Goal: Task Accomplishment & Management: Complete application form

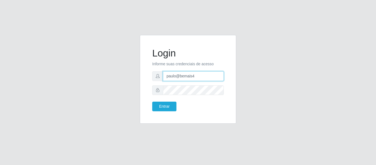
drag, startPoint x: 200, startPoint y: 76, endPoint x: 141, endPoint y: 71, distance: 59.7
click at [141, 71] on div "Login Informe suas credenciais de acesso paulo@bemais4 Entrar" at bounding box center [188, 79] width 96 height 89
type input "juliomarques@queiroz"
click at [152, 102] on button "Entrar" at bounding box center [164, 107] width 24 height 10
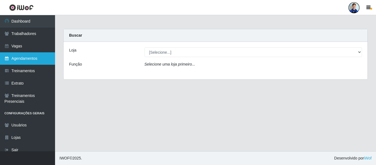
click at [34, 59] on link "Agendamentos" at bounding box center [27, 58] width 55 height 12
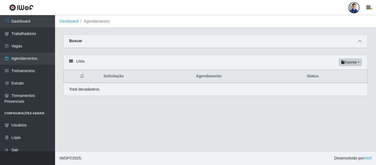
click at [361, 41] on icon at bounding box center [360, 41] width 4 height 4
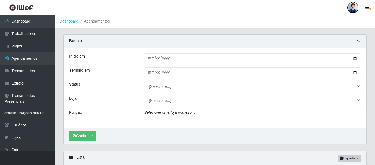
click at [359, 41] on icon at bounding box center [359, 41] width 4 height 4
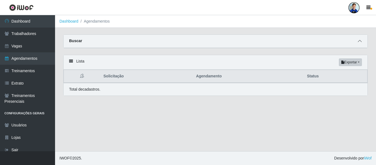
click at [362, 39] on span at bounding box center [360, 41] width 7 height 6
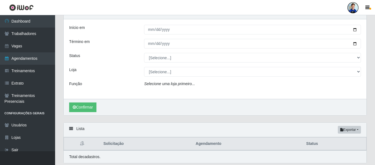
scroll to position [20, 0]
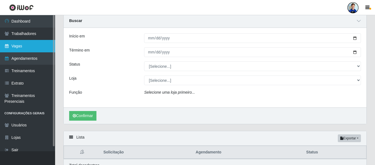
click at [28, 45] on link "Vagas" at bounding box center [27, 46] width 55 height 12
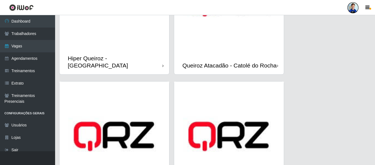
scroll to position [358, 0]
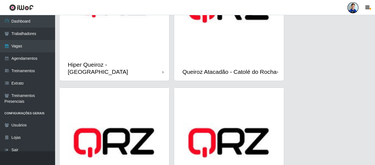
click at [212, 48] on img at bounding box center [229, 8] width 110 height 110
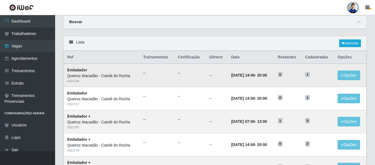
scroll to position [19, 0]
click at [354, 40] on link "Adicionar" at bounding box center [350, 44] width 22 height 8
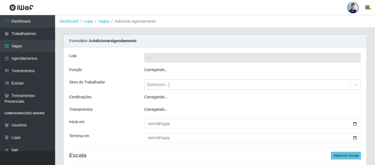
type input "Queiroz Atacadão - Catolé do Rocha"
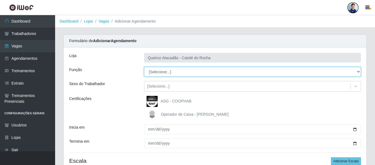
click at [156, 71] on select "[Selecione...] Embalador Embalador + Embalador ++ Repositor Repositor + Reposit…" at bounding box center [252, 72] width 217 height 10
select select "24"
click at [144, 67] on select "[Selecione...] Embalador Embalador + Embalador ++ Repositor Repositor + Reposit…" at bounding box center [252, 72] width 217 height 10
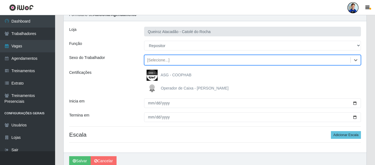
scroll to position [28, 0]
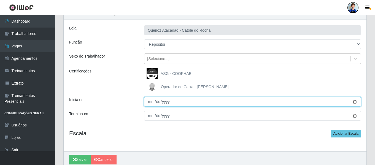
click at [150, 102] on input "Inicia em" at bounding box center [252, 102] width 217 height 10
type input "2025-10-01"
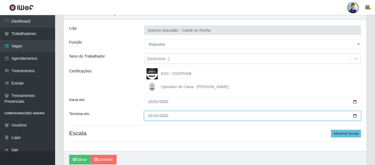
type input "[DATE]"
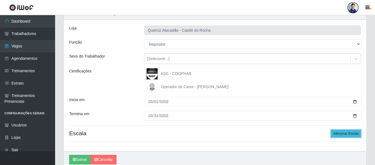
click at [341, 133] on button "Adicionar Escala" at bounding box center [346, 134] width 30 height 8
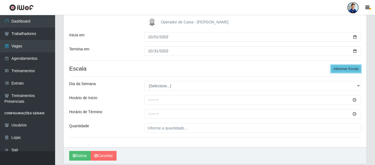
scroll to position [83, 0]
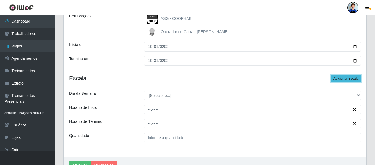
click at [347, 78] on button "Adicionar Escala" at bounding box center [346, 79] width 30 height 8
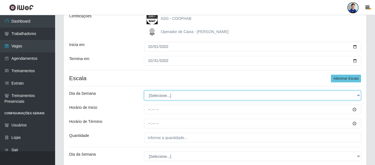
click at [198, 92] on select "[Selecione...] Segunda Terça Quarta Quinta Sexta Sábado Domingo" at bounding box center [252, 96] width 217 height 10
select select "1"
click at [144, 91] on select "[Selecione...] Segunda Terça Quarta Quinta Sexta Sábado Domingo" at bounding box center [252, 96] width 217 height 10
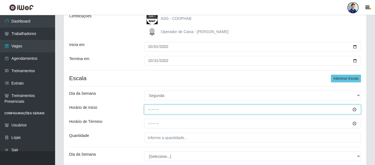
type input "07:00"
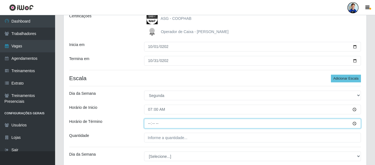
type input "13:00"
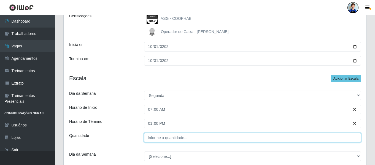
type input "___"
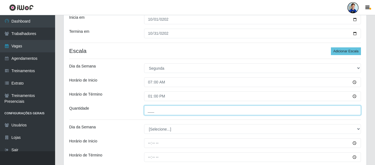
scroll to position [110, 0]
type input "___"
type input "1__"
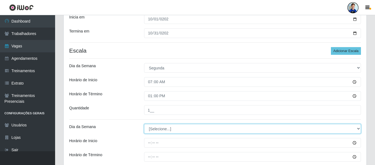
select select "1"
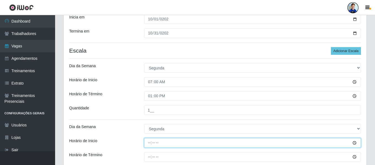
scroll to position [138, 0]
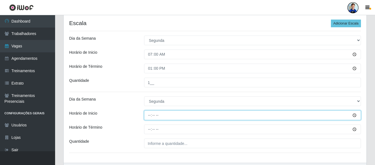
type input "14:00"
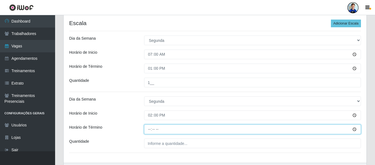
type input "20:00"
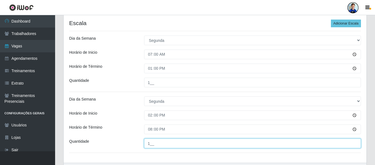
type input "1__"
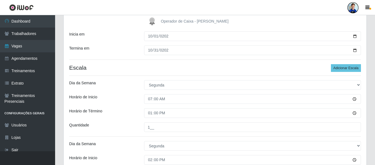
scroll to position [90, 0]
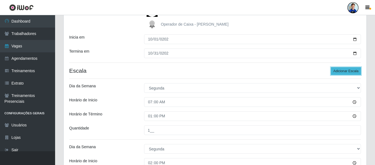
click at [340, 71] on button "Adicionar Escala" at bounding box center [346, 71] width 30 height 8
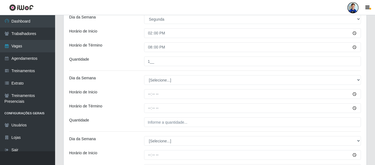
scroll to position [228, 0]
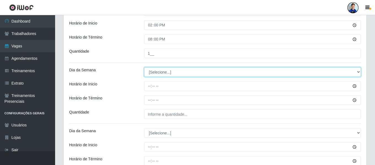
click at [164, 72] on select "[Selecione...] Segunda Terça Quarta Quinta Sexta Sábado Domingo" at bounding box center [252, 72] width 217 height 10
select select "2"
click at [144, 67] on select "[Selecione...] Segunda Terça Quarta Quinta Sexta Sábado Domingo" at bounding box center [252, 72] width 217 height 10
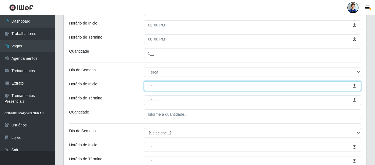
type input "07:00"
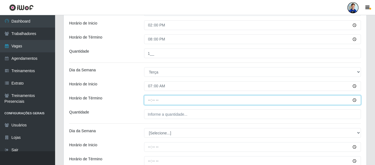
type input "13:00"
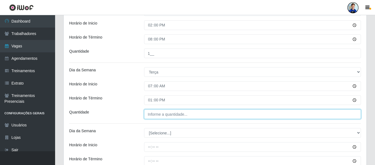
type input "___"
type input "1__"
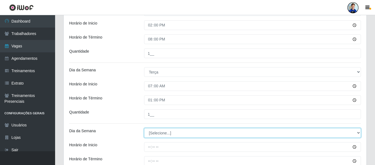
select select "2"
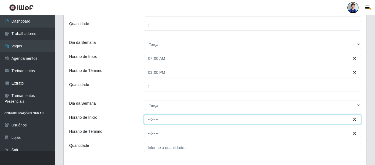
scroll to position [283, 0]
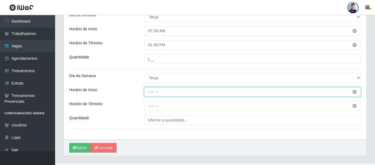
type input "14:00"
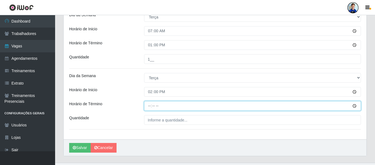
type input "20:00"
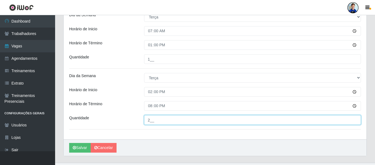
type input "2__"
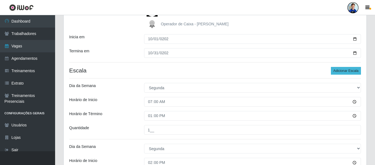
scroll to position [90, 0]
click at [347, 70] on button "Adicionar Escala" at bounding box center [346, 71] width 30 height 8
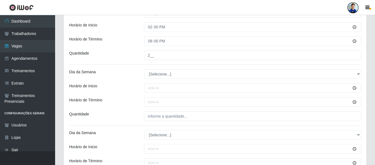
scroll to position [338, 0]
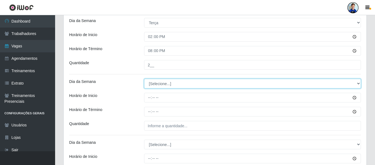
click at [162, 84] on select "[Selecione...] Segunda Terça Quarta Quinta Sexta Sábado Domingo" at bounding box center [252, 84] width 217 height 10
select select "3"
click at [144, 79] on select "[Selecione...] Segunda Terça Quarta Quinta Sexta Sábado Domingo" at bounding box center [252, 84] width 217 height 10
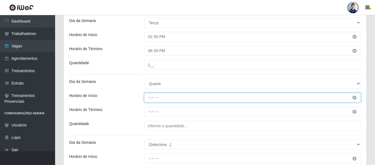
type input "07:00"
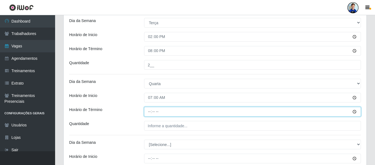
type input "13:00"
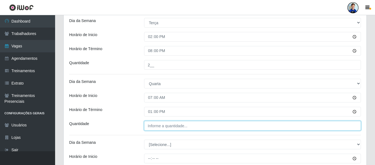
type input "___"
type input "2__"
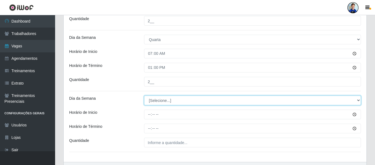
scroll to position [393, 0]
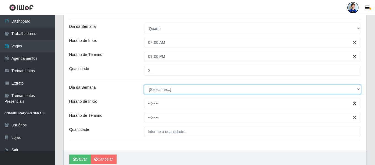
select select "3"
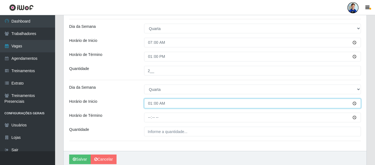
type input "14:00"
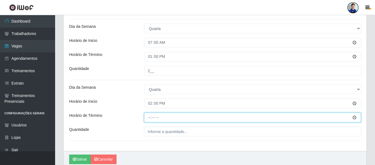
type input "20:00"
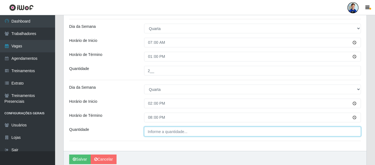
type input "___"
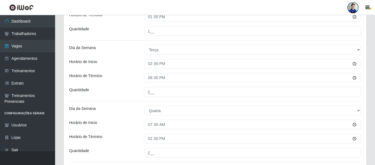
scroll to position [310, 0]
type input "___"
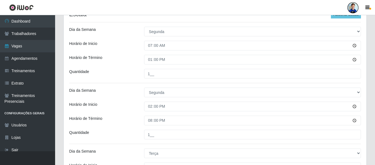
scroll to position [145, 0]
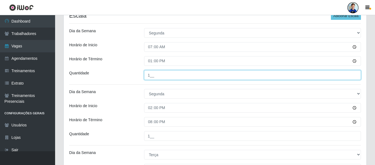
click at [160, 74] on input "1__" at bounding box center [252, 75] width 217 height 10
type input "2__"
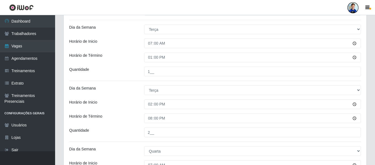
scroll to position [283, 0]
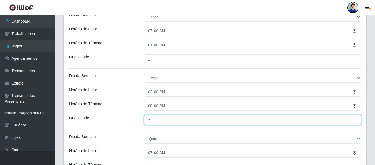
click at [151, 121] on input "2__" at bounding box center [252, 120] width 217 height 10
type input "1__"
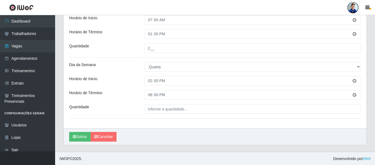
scroll to position [416, 0]
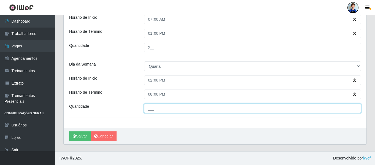
click at [156, 108] on input "___" at bounding box center [252, 109] width 217 height 10
type input "3__"
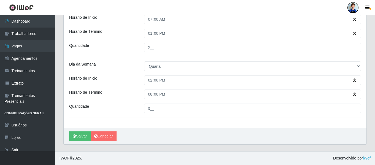
click at [141, 90] on div "20:00" at bounding box center [252, 95] width 225 height 10
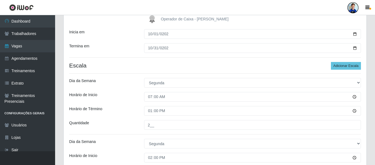
scroll to position [86, 0]
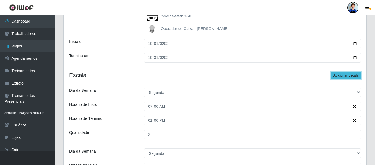
click at [340, 76] on button "Adicionar Escala" at bounding box center [346, 76] width 30 height 8
click at [341, 76] on button "Adicionar Escala" at bounding box center [346, 76] width 30 height 8
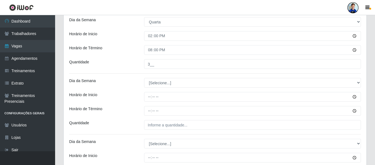
scroll to position [471, 0]
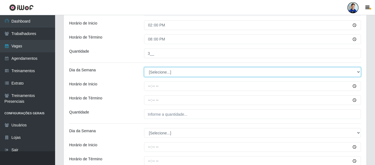
click at [155, 72] on select "[Selecione...] Segunda Terça Quarta Quinta Sexta Sábado Domingo" at bounding box center [252, 72] width 217 height 10
select select "4"
click at [144, 67] on select "[Selecione...] Segunda Terça Quarta Quinta Sexta Sábado Domingo" at bounding box center [252, 72] width 217 height 10
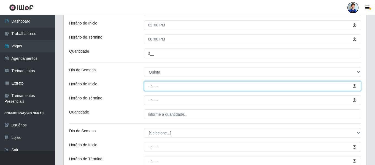
type input "07:00"
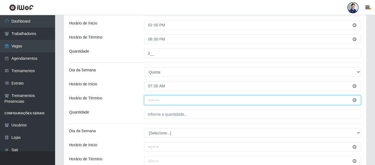
type input "13:00"
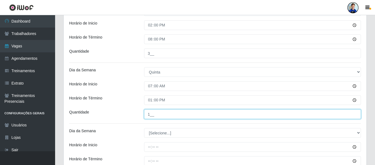
type input "1__"
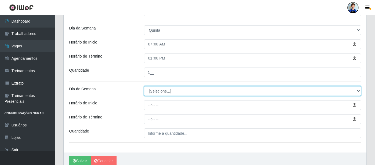
scroll to position [526, 0]
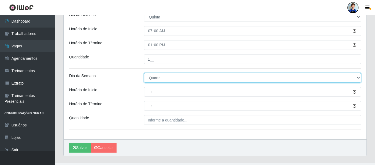
select select "4"
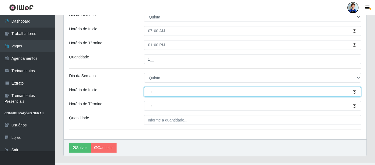
type input "14:00"
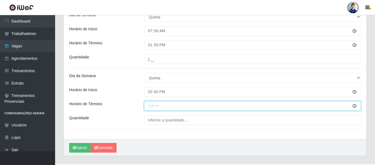
type input "20:00"
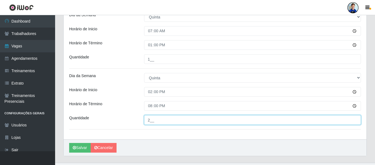
type input "2__"
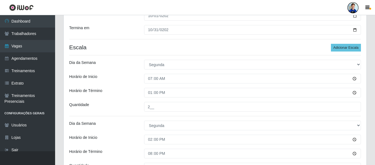
scroll to position [113, 0]
click at [342, 50] on button "Adicionar Escala" at bounding box center [346, 48] width 30 height 8
click at [346, 47] on button "Adicionar Escala" at bounding box center [346, 48] width 30 height 8
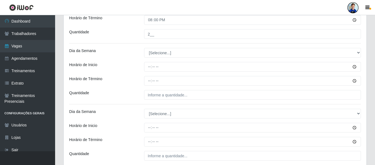
scroll to position [605, 0]
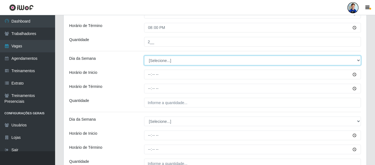
click at [183, 61] on select "[Selecione...] Segunda Terça Quarta Quinta Sexta Sábado Domingo" at bounding box center [252, 61] width 217 height 10
select select "5"
click at [144, 56] on select "[Selecione...] Segunda Terça Quarta Quinta Sexta Sábado Domingo" at bounding box center [252, 61] width 217 height 10
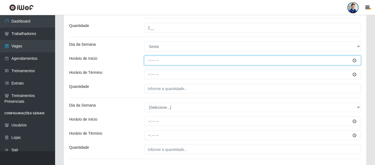
scroll to position [632, 0]
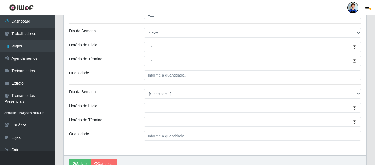
click at [134, 61] on div "Horário de Término" at bounding box center [102, 61] width 75 height 10
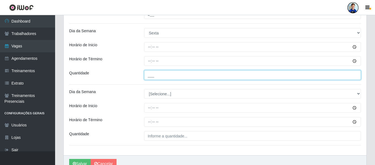
click at [157, 77] on input "___" at bounding box center [252, 75] width 217 height 10
type input "2__"
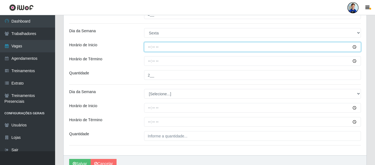
click at [190, 43] on input "Horário de Inicio" at bounding box center [252, 47] width 217 height 10
type input "07:00"
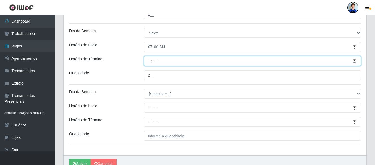
type input "13:00"
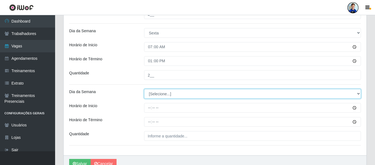
click at [152, 91] on select "[Selecione...] Segunda Terça Quarta Quinta Sexta Sábado Domingo" at bounding box center [252, 94] width 217 height 10
select select "5"
click at [144, 89] on select "[Selecione...] Segunda Terça Quarta Quinta Sexta Sábado Domingo" at bounding box center [252, 94] width 217 height 10
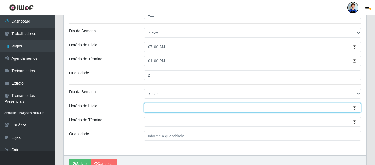
click at [149, 108] on input "Horário de Inicio" at bounding box center [252, 108] width 217 height 10
type input "14:00"
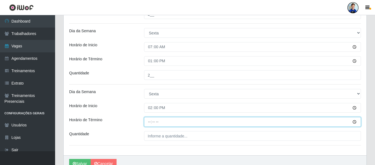
type input "20:00"
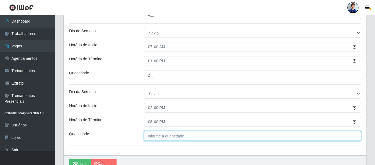
type input "___"
type input "3__"
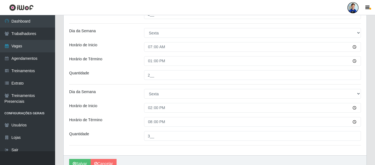
click at [128, 106] on div "Horário de Inicio" at bounding box center [102, 108] width 75 height 10
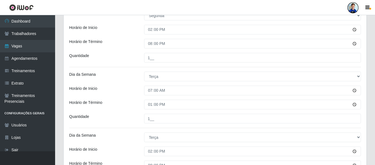
scroll to position [247, 0]
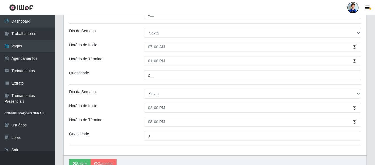
scroll to position [660, 0]
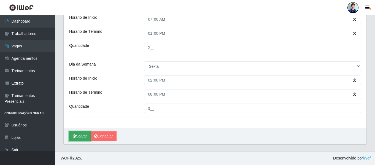
click at [86, 133] on button "Salvar" at bounding box center [79, 136] width 21 height 10
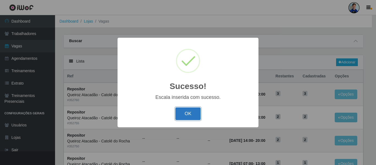
click at [183, 115] on button "OK" at bounding box center [188, 113] width 26 height 13
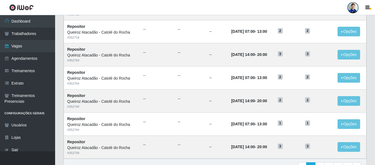
scroll to position [302, 0]
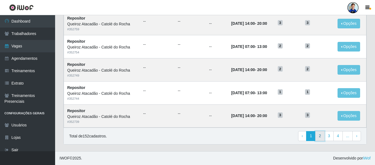
click at [324, 139] on link "2" at bounding box center [319, 136] width 9 height 10
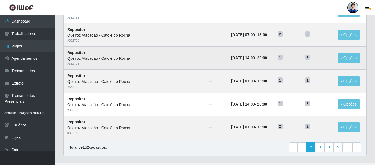
scroll to position [302, 0]
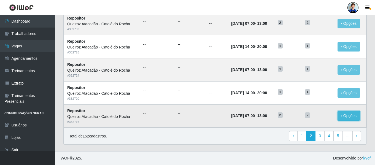
click at [348, 115] on button "Opções" at bounding box center [348, 116] width 23 height 10
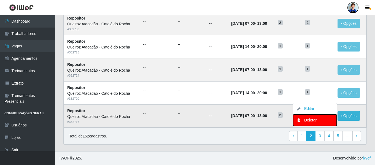
click at [318, 121] on div "Deletar" at bounding box center [315, 120] width 33 height 6
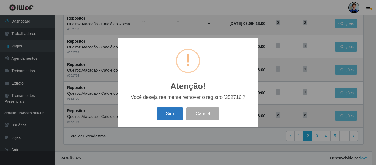
click at [176, 111] on button "Sim" at bounding box center [170, 113] width 27 height 13
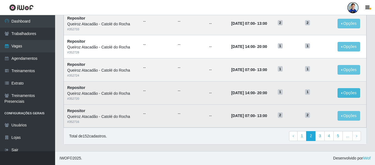
scroll to position [0, 0]
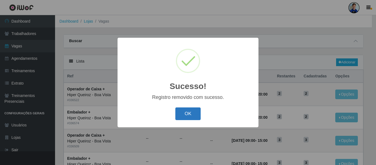
click at [182, 116] on button "OK" at bounding box center [188, 113] width 26 height 13
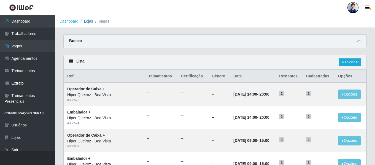
click at [90, 19] on link "Lojas" at bounding box center [88, 21] width 9 height 4
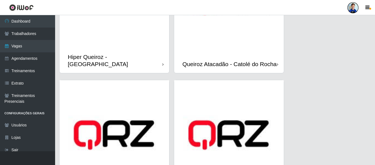
scroll to position [365, 0]
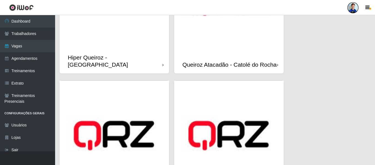
click at [198, 48] on img at bounding box center [229, 1] width 110 height 110
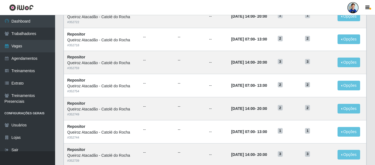
scroll to position [302, 0]
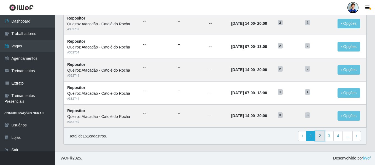
click at [320, 133] on link "2" at bounding box center [319, 136] width 9 height 10
click at [318, 136] on link "3" at bounding box center [319, 136] width 9 height 10
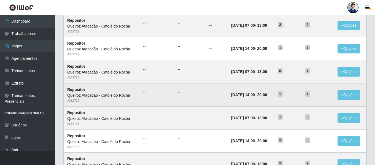
scroll to position [165, 0]
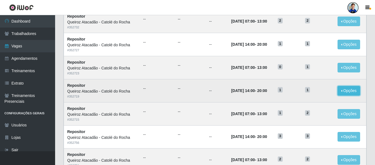
click at [353, 91] on button "Opções" at bounding box center [348, 91] width 23 height 10
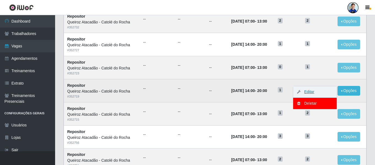
click at [311, 92] on link "Editar" at bounding box center [307, 92] width 16 height 4
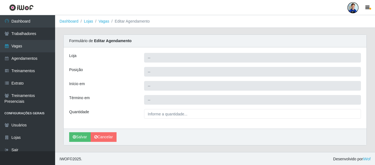
type input "Queiroz Atacadão - Catolé do Rocha"
type input "Repositor"
type input "2025-10-06 14:00:00"
type input "2025-10-06 20:00:00"
type input "1__"
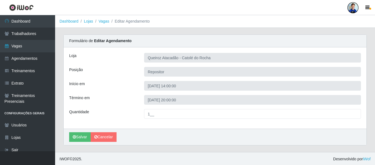
scroll to position [1, 0]
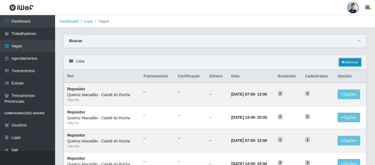
click at [350, 61] on link "Adicionar" at bounding box center [350, 62] width 22 height 8
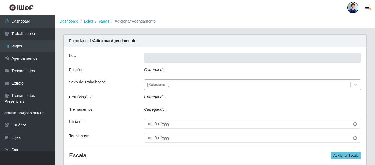
type input "Queiroz Atacadão - Catolé do Rocha"
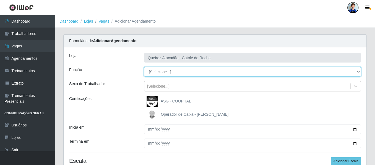
click at [157, 71] on select "[Selecione...] Embalador Embalador + Embalador ++ Repositor Repositor + Reposit…" at bounding box center [252, 72] width 217 height 10
select select "1"
click at [144, 67] on select "[Selecione...] Embalador Embalador + Embalador ++ Repositor Repositor + Reposit…" at bounding box center [252, 72] width 217 height 10
click at [169, 72] on select "[Selecione...] Embalador Embalador + Embalador ++ Repositor Repositor + Reposit…" at bounding box center [252, 72] width 217 height 10
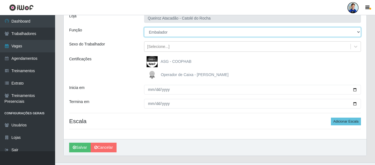
scroll to position [51, 0]
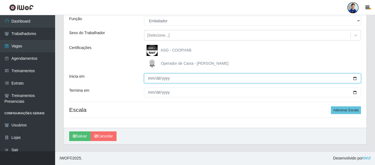
click at [150, 78] on input "Inicia em" at bounding box center [252, 79] width 217 height 10
type input "2025-10-01"
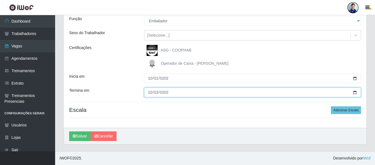
type input "2025-10-03"
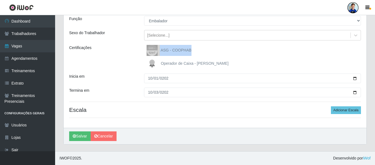
click at [139, 58] on div "Certificações ASG - COOPHAB Operador de Caixa - Queiroz Atacadão" at bounding box center [215, 57] width 300 height 24
click at [128, 35] on div "Sexo do Trabalhador" at bounding box center [102, 35] width 75 height 10
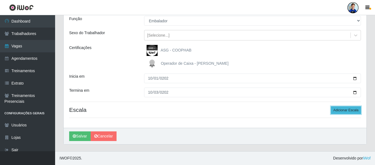
click at [351, 111] on button "Adicionar Escala" at bounding box center [346, 110] width 30 height 8
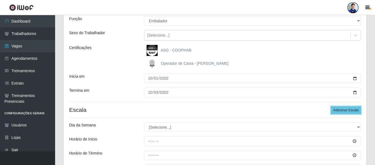
scroll to position [106, 0]
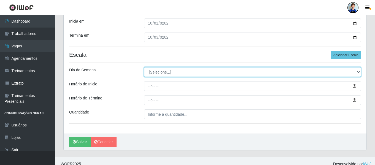
click at [271, 72] on select "[Selecione...] Segunda Terça Quarta Quinta Sexta Sábado Domingo" at bounding box center [252, 72] width 217 height 10
select select "3"
click at [144, 67] on select "[Selecione...] Segunda Terça Quarta Quinta Sexta Sábado Domingo" at bounding box center [252, 72] width 217 height 10
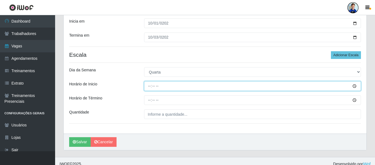
click at [149, 88] on input "Horário de Inicio" at bounding box center [252, 86] width 217 height 10
type input "07:00"
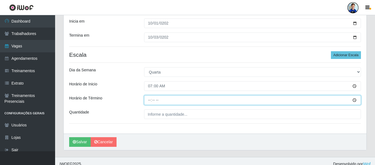
type input "13:00"
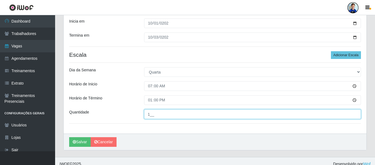
type input "1__"
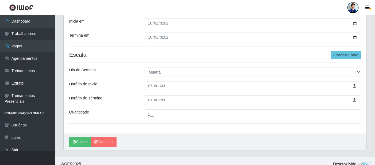
click at [341, 60] on div "Loja Queiroz Atacadão - Catolé do Rocha Função [Selecione...] Embalador Embalad…" at bounding box center [215, 37] width 303 height 192
click at [341, 56] on button "Adicionar Escala" at bounding box center [346, 55] width 30 height 8
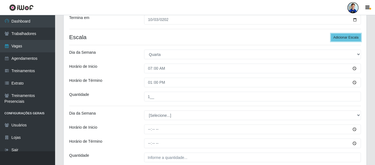
scroll to position [134, 0]
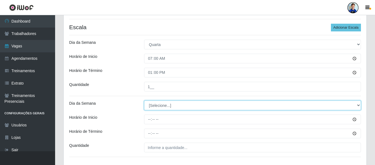
click at [175, 106] on select "[Selecione...] Segunda Terça Quarta Quinta Sexta Sábado Domingo" at bounding box center [252, 106] width 217 height 10
select select "3"
click at [144, 101] on select "[Selecione...] Segunda Terça Quarta Quinta Sexta Sábado Domingo" at bounding box center [252, 106] width 217 height 10
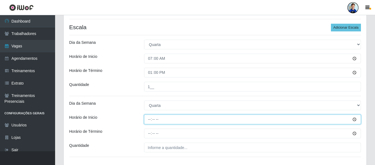
click at [152, 118] on input "Horário de Inicio" at bounding box center [252, 120] width 217 height 10
type input "14:00"
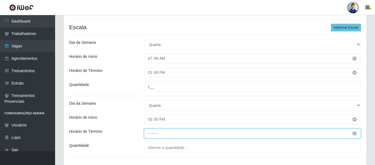
type input "13:00"
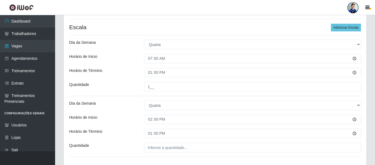
click at [118, 105] on div "Dia da Semana" at bounding box center [102, 106] width 75 height 10
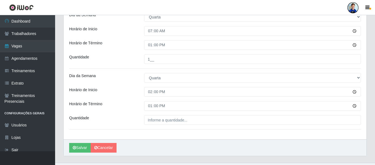
click at [147, 115] on div "Loja Queiroz Atacadão - Catolé do Rocha Função [Selecione...] Embalador Embalad…" at bounding box center [215, 12] width 303 height 253
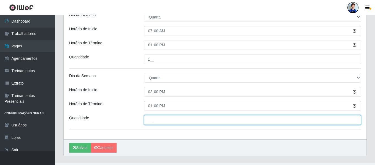
click at [152, 120] on input "___" at bounding box center [252, 120] width 217 height 10
type input "1__"
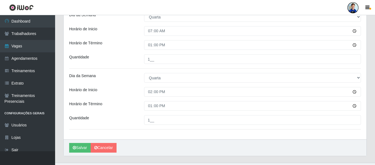
click at [112, 76] on div "Dia da Semana" at bounding box center [102, 78] width 75 height 10
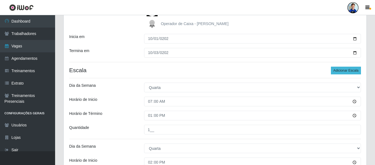
scroll to position [90, 0]
click at [346, 69] on button "Adicionar Escala" at bounding box center [346, 71] width 30 height 8
click at [347, 69] on button "Adicionar Escala" at bounding box center [346, 71] width 30 height 8
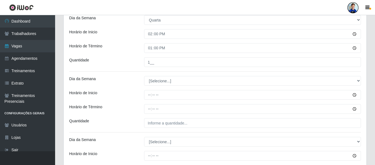
scroll to position [255, 0]
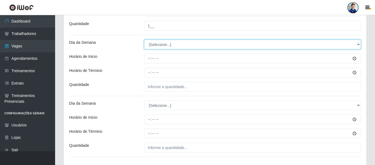
click at [168, 46] on select "[Selecione...] Segunda Terça Quarta Quinta Sexta Sábado Domingo" at bounding box center [252, 45] width 217 height 10
select select "4"
click at [144, 40] on select "[Selecione...] Segunda Terça Quarta Quinta Sexta Sábado Domingo" at bounding box center [252, 45] width 217 height 10
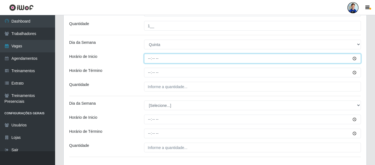
type input "07:00"
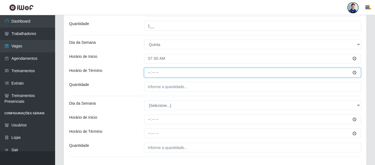
type input "13:00"
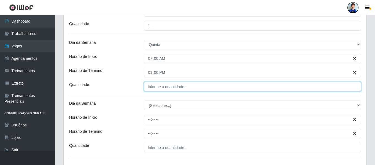
type input "___"
type input "1__"
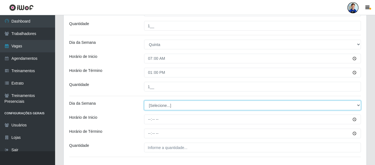
click at [175, 104] on select "[Selecione...] Segunda Terça Quarta Quinta Sexta Sábado Domingo" at bounding box center [252, 106] width 217 height 10
select select "4"
click at [144, 101] on select "[Selecione...] Segunda Terça Quarta Quinta Sexta Sábado Domingo" at bounding box center [252, 106] width 217 height 10
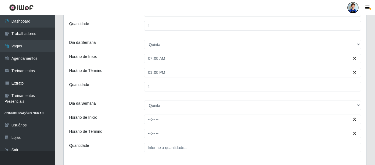
click at [133, 71] on div "Horário de Término" at bounding box center [102, 73] width 75 height 10
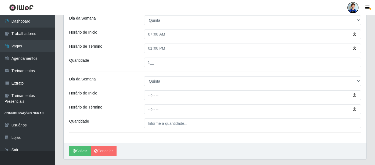
scroll to position [283, 0]
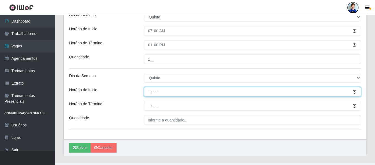
click at [152, 89] on input "Horário de Inicio" at bounding box center [252, 92] width 217 height 10
type input "14:00"
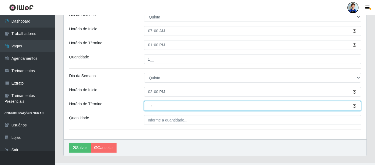
type input "20:00"
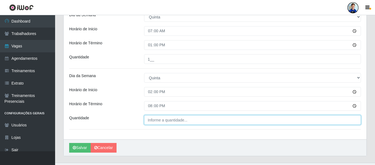
type input "___"
type input "2__"
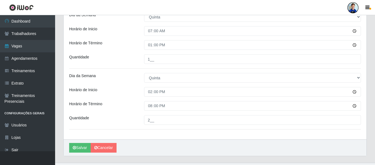
click at [123, 89] on div "Horário de Inicio" at bounding box center [102, 92] width 75 height 10
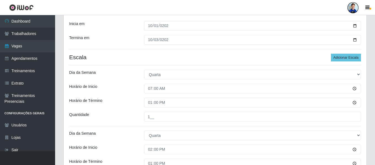
scroll to position [90, 0]
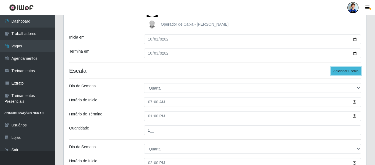
click at [344, 71] on button "Adicionar Escala" at bounding box center [346, 71] width 30 height 8
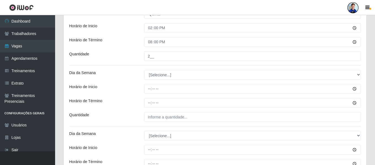
scroll to position [334, 0]
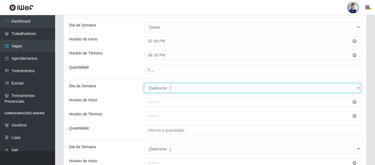
click at [164, 91] on select "[Selecione...] Segunda Terça Quarta Quinta Sexta Sábado Domingo" at bounding box center [252, 88] width 217 height 10
click at [144, 83] on select "[Selecione...] Segunda Terça Quarta Quinta Sexta Sábado Domingo" at bounding box center [252, 88] width 217 height 10
click at [174, 90] on select "[Selecione...] Segunda Terça Quarta Quinta Sexta Sábado Domingo" at bounding box center [252, 88] width 217 height 10
select select "5"
click at [144, 83] on select "[Selecione...] Segunda Terça Quarta Quinta Sexta Sábado Domingo" at bounding box center [252, 88] width 217 height 10
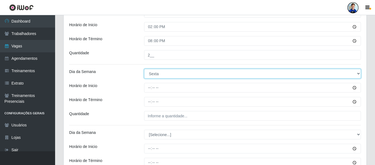
scroll to position [361, 0]
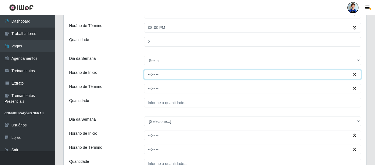
click at [147, 74] on input "Horário de Inicio" at bounding box center [252, 75] width 217 height 10
type input "07:00"
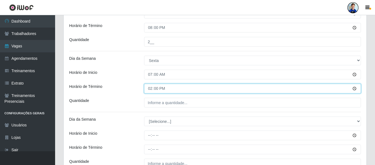
click at [150, 88] on input "14:00" at bounding box center [252, 89] width 217 height 10
type input "13:00"
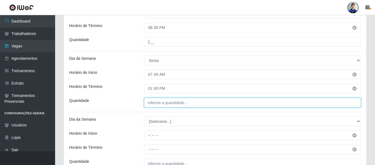
type input "___"
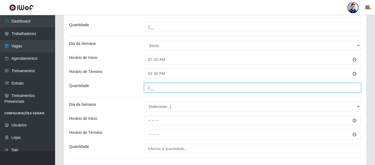
scroll to position [389, 0]
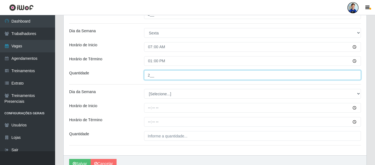
type input "2__"
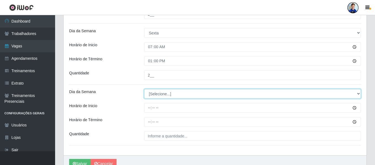
click at [163, 96] on select "[Selecione...] Segunda Terça Quarta Quinta Sexta Sábado Domingo" at bounding box center [252, 94] width 217 height 10
click at [186, 95] on select "[Selecione...] Segunda Terça Quarta Quinta Sexta Sábado Domingo" at bounding box center [252, 94] width 217 height 10
select select "5"
click at [144, 89] on select "[Selecione...] Segunda Terça Quarta Quinta Sexta Sábado Domingo" at bounding box center [252, 94] width 217 height 10
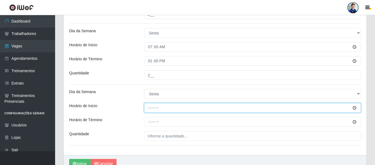
click at [149, 106] on input "Horário de Inicio" at bounding box center [252, 108] width 217 height 10
type input "07:00"
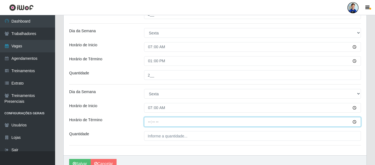
type input "20:00"
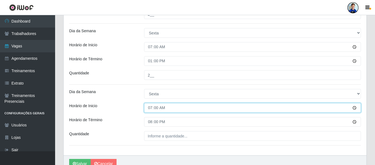
click at [149, 106] on input "07:00" at bounding box center [252, 108] width 217 height 10
type input "14:00"
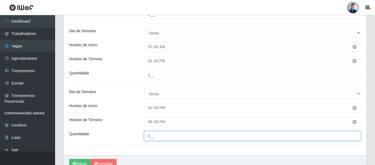
type input "3__"
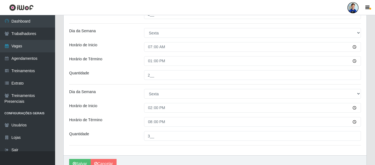
click at [129, 93] on div "Dia da Semana" at bounding box center [102, 94] width 75 height 10
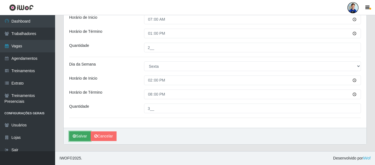
click at [73, 136] on icon "submit" at bounding box center [74, 136] width 3 height 4
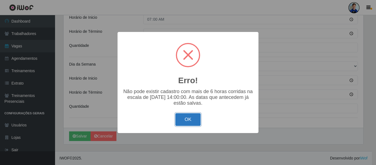
click at [191, 122] on button "OK" at bounding box center [188, 119] width 26 height 13
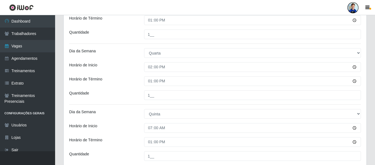
scroll to position [168, 0]
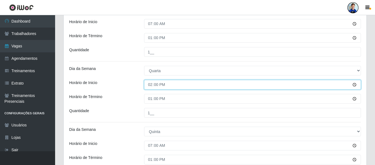
click at [150, 87] on input "14:00" at bounding box center [252, 85] width 217 height 10
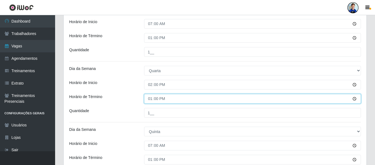
click at [149, 99] on input "13:00" at bounding box center [252, 99] width 217 height 10
type input "20:00"
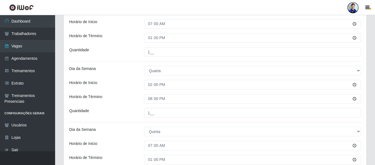
click at [135, 74] on div "Dia da Semana" at bounding box center [102, 71] width 75 height 10
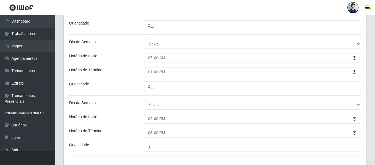
scroll to position [416, 0]
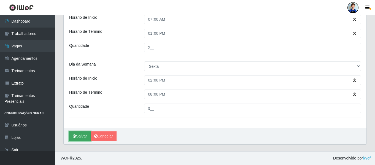
click at [81, 138] on button "Salvar" at bounding box center [79, 136] width 21 height 10
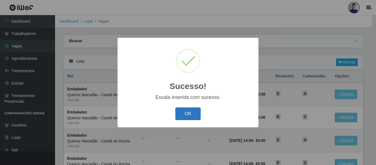
click at [195, 111] on button "OK" at bounding box center [188, 113] width 26 height 13
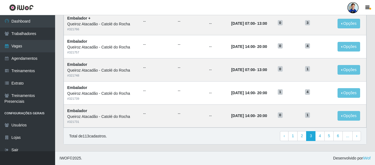
scroll to position [302, 0]
click at [295, 136] on link "1" at bounding box center [292, 136] width 9 height 10
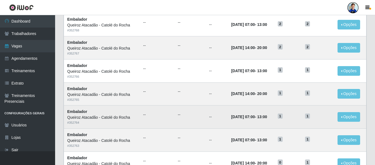
scroll to position [110, 0]
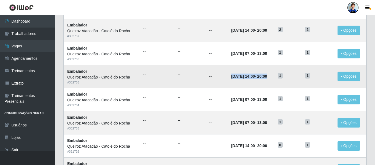
drag, startPoint x: 226, startPoint y: 77, endPoint x: 279, endPoint y: 77, distance: 53.7
click at [279, 77] on tr "Embalador Queiroz Atacadão - Catolé do Rocha # 352765 -- -- -- [DATE] 14:00 - 2…" at bounding box center [215, 76] width 302 height 23
click at [348, 120] on button "Opções" at bounding box center [348, 123] width 23 height 10
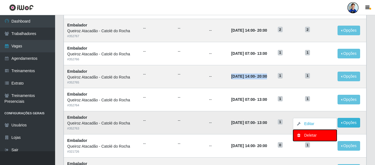
click at [307, 137] on div "Deletar" at bounding box center [315, 136] width 33 height 6
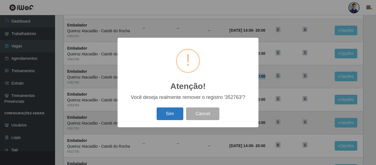
click at [162, 114] on button "Sim" at bounding box center [170, 113] width 27 height 13
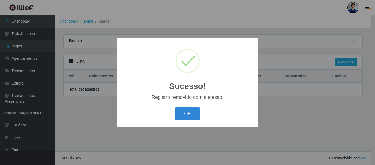
scroll to position [0, 0]
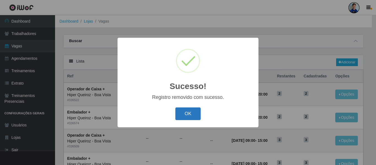
click at [188, 110] on button "OK" at bounding box center [188, 113] width 26 height 13
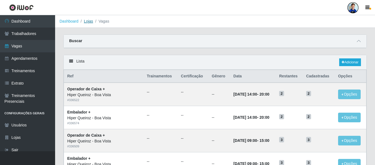
click at [88, 22] on link "Lojas" at bounding box center [88, 21] width 9 height 4
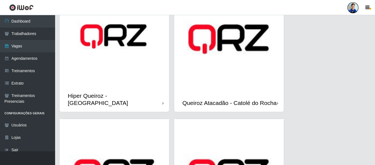
scroll to position [331, 0]
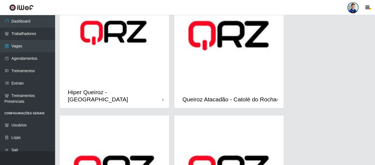
click at [213, 63] on img at bounding box center [229, 36] width 110 height 110
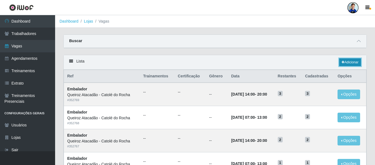
click at [348, 65] on link "Adicionar" at bounding box center [350, 62] width 22 height 8
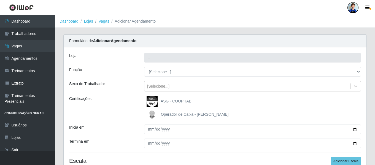
type input "Queiroz Atacadão - Catolé do Rocha"
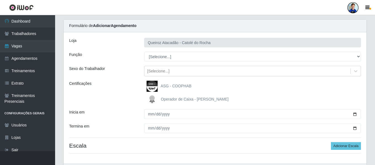
scroll to position [28, 0]
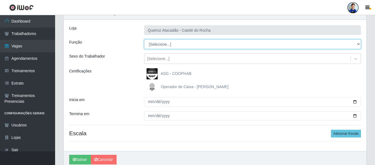
click at [176, 45] on select "[Selecione...] Embalador Embalador + Embalador ++ Repositor Repositor + Reposit…" at bounding box center [252, 44] width 217 height 10
click at [144, 39] on select "[Selecione...] Embalador Embalador + Embalador ++ Repositor Repositor + Reposit…" at bounding box center [252, 44] width 217 height 10
click at [169, 47] on select "[Selecione...] Embalador Embalador + Embalador ++ Repositor Repositor + Reposit…" at bounding box center [252, 44] width 217 height 10
select select "1"
click at [144, 39] on select "[Selecione...] Embalador Embalador + Embalador ++ Repositor Repositor + Reposit…" at bounding box center [252, 44] width 217 height 10
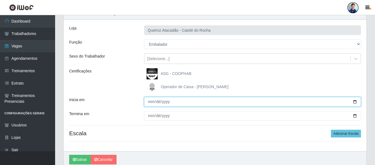
click at [150, 103] on input "Inicia em" at bounding box center [252, 102] width 217 height 10
type input "[DATE]"
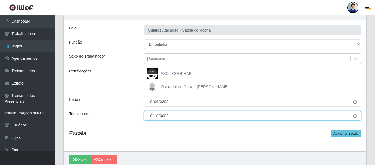
type input "0025-10-10"
type input "[DATE]"
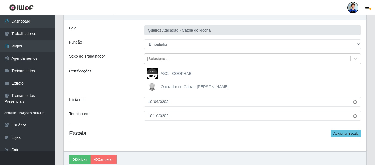
click at [131, 48] on div "Função" at bounding box center [102, 44] width 75 height 10
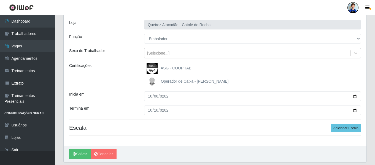
scroll to position [23, 0]
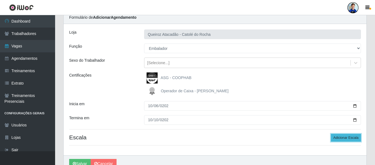
click at [354, 138] on button "Adicionar Escala" at bounding box center [346, 138] width 30 height 8
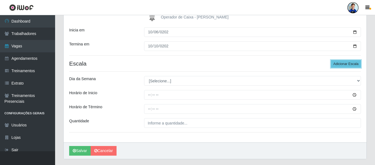
scroll to position [84, 0]
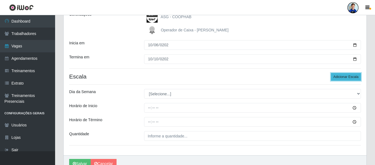
click at [343, 79] on button "Adicionar Escala" at bounding box center [346, 77] width 30 height 8
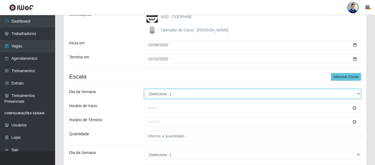
click at [167, 92] on select "[Selecione...] Segunda Terça Quarta Quinta Sexta Sábado Domingo" at bounding box center [252, 94] width 217 height 10
select select "1"
click at [144, 89] on select "[Selecione...] Segunda Terça Quarta Quinta Sexta Sábado Domingo" at bounding box center [252, 94] width 217 height 10
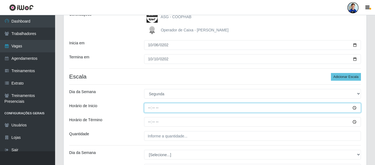
type input "07:00"
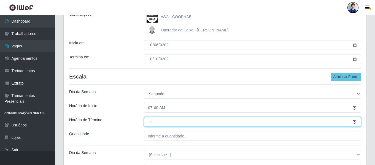
type input "14:00"
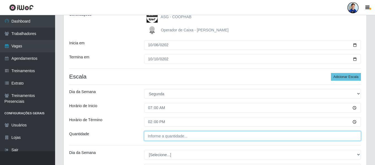
type input "___"
type input "2__"
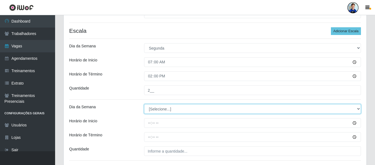
scroll to position [139, 0]
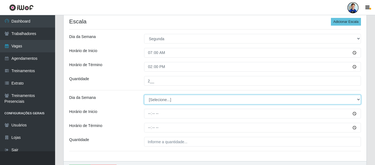
click at [149, 102] on select "[Selecione...] Segunda Terça Quarta Quinta Sexta Sábado Domingo" at bounding box center [252, 100] width 217 height 10
click at [154, 101] on select "[Selecione...] Segunda Terça Quarta Quinta Sexta Sábado Domingo" at bounding box center [252, 100] width 217 height 10
select select "1"
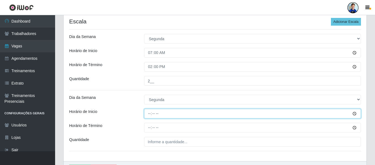
click at [148, 112] on input "Horário de Inicio" at bounding box center [252, 114] width 217 height 10
type input "14:00"
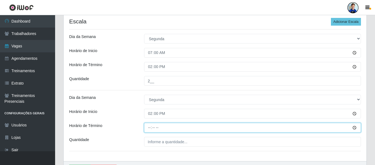
type input "20:00"
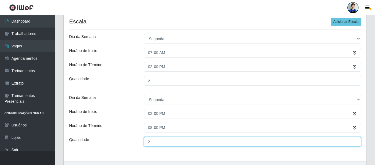
type input "___"
type input "1__"
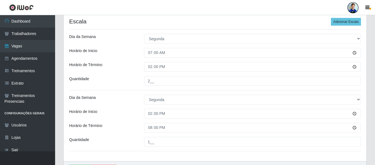
click at [116, 112] on div "Horário de Inicio" at bounding box center [102, 114] width 75 height 10
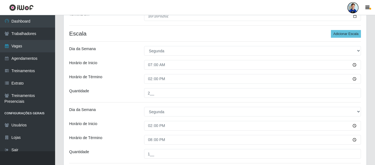
scroll to position [118, 0]
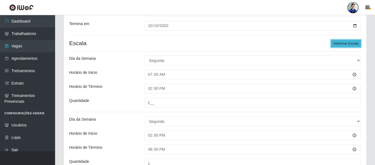
click at [348, 43] on button "Adicionar Escala" at bounding box center [346, 44] width 30 height 8
click at [345, 43] on button "Adicionar Escala" at bounding box center [346, 44] width 30 height 8
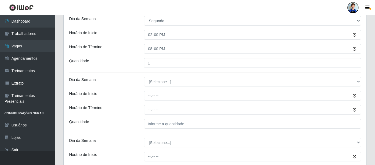
scroll to position [228, 0]
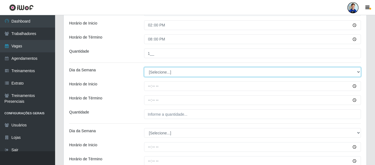
click at [165, 73] on select "[Selecione...] Segunda Terça Quarta Quinta Sexta Sábado Domingo" at bounding box center [252, 72] width 217 height 10
select select "2"
click at [144, 67] on select "[Selecione...] Segunda Terça Quarta Quinta Sexta Sábado Domingo" at bounding box center [252, 72] width 217 height 10
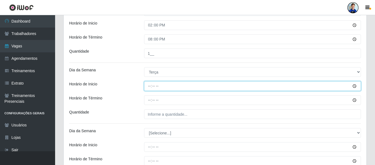
type input "07:00"
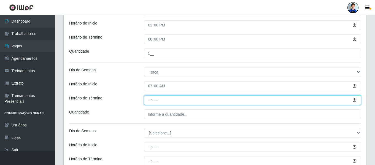
type input "20:00"
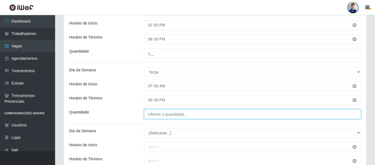
type input "___"
type input "1__"
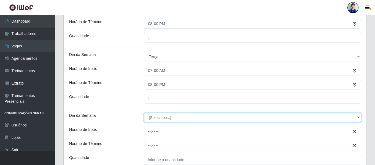
scroll to position [255, 0]
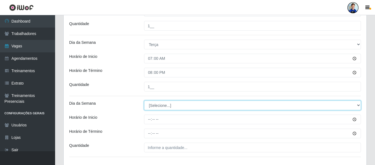
click at [158, 107] on select "[Selecione...] Segunda Terça Quarta Quinta Sexta Sábado Domingo" at bounding box center [252, 106] width 217 height 10
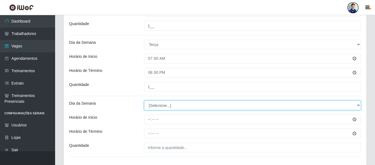
click at [153, 104] on select "[Selecione...] Segunda Terça Quarta Quinta Sexta Sábado Domingo" at bounding box center [252, 106] width 217 height 10
select select "2"
click at [144, 101] on select "[Selecione...] Segunda Terça Quarta Quinta Sexta Sábado Domingo" at bounding box center [252, 106] width 217 height 10
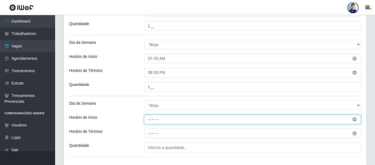
click at [150, 121] on input "Horário de Inicio" at bounding box center [252, 120] width 217 height 10
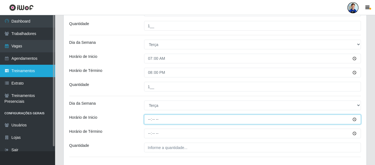
type input "14:00"
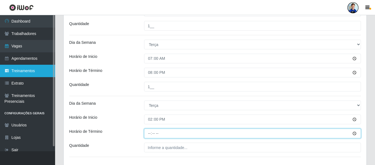
type input "20:00"
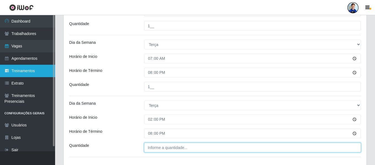
type input "___"
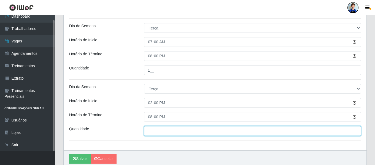
scroll to position [283, 0]
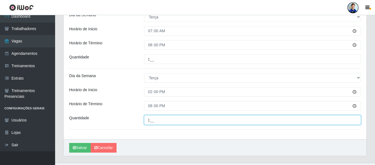
type input "1__"
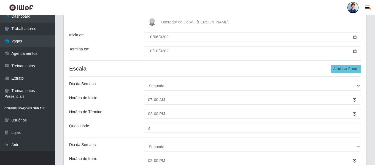
scroll to position [83, 0]
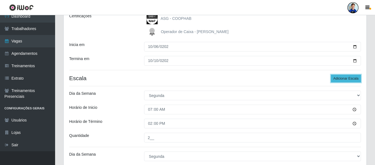
click at [346, 79] on button "Adicionar Escala" at bounding box center [346, 79] width 30 height 8
click at [344, 78] on button "Adicionar Escala" at bounding box center [346, 79] width 30 height 8
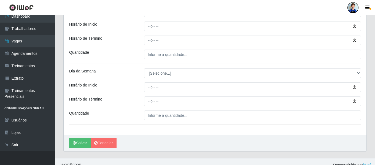
scroll to position [389, 0]
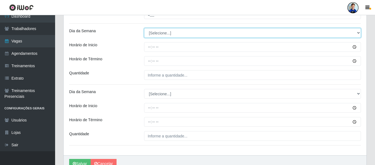
click at [158, 36] on select "[Selecione...] Segunda Terça Quarta Quinta Sexta Sábado Domingo" at bounding box center [252, 33] width 217 height 10
select select "3"
click at [144, 28] on select "[Selecione...] Segunda Terça Quarta Quinta Sexta Sábado Domingo" at bounding box center [252, 33] width 217 height 10
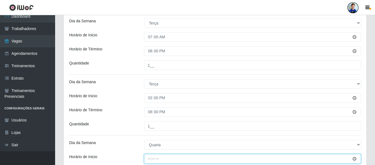
scroll to position [275, 0]
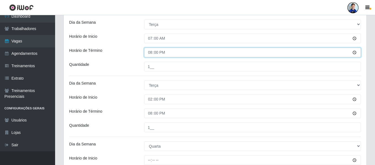
click at [149, 53] on input "20:00" at bounding box center [252, 53] width 217 height 10
type input "13:00"
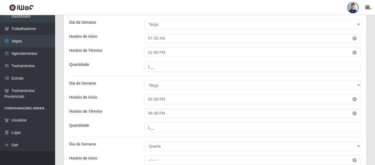
click at [143, 48] on div "13:00" at bounding box center [252, 53] width 225 height 10
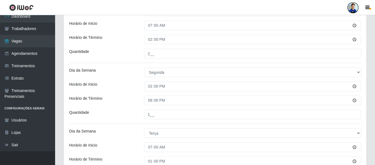
scroll to position [166, 0]
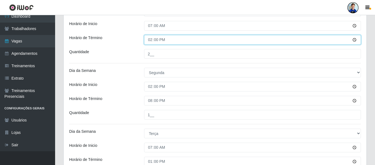
click at [151, 38] on input "14:00" at bounding box center [252, 40] width 217 height 10
type input "13:00"
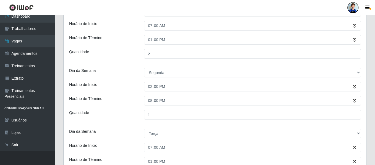
click at [127, 43] on div "Horário de Término" at bounding box center [102, 40] width 75 height 10
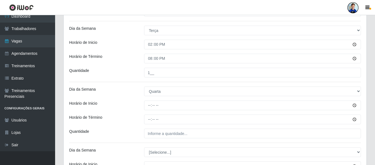
scroll to position [353, 0]
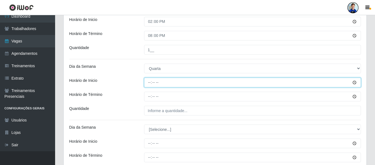
click at [150, 84] on input "Horário de Inicio" at bounding box center [252, 83] width 217 height 10
type input "07:00"
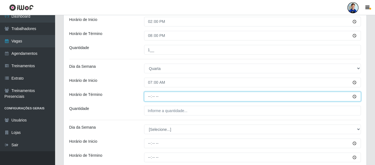
type input "13:00"
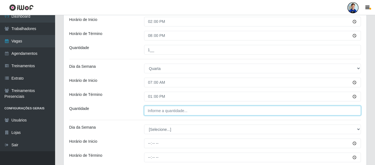
type input "___"
type input "2__"
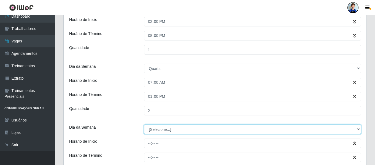
select select "3"
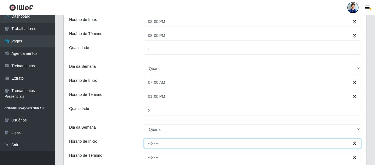
type input "14:00"
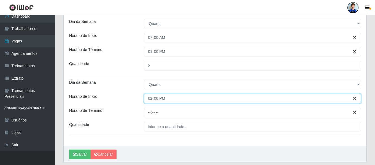
scroll to position [402, 0]
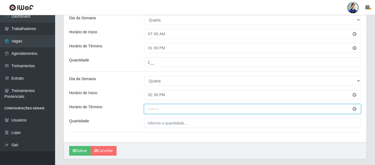
click at [151, 108] on input "Horário de Término" at bounding box center [252, 109] width 217 height 10
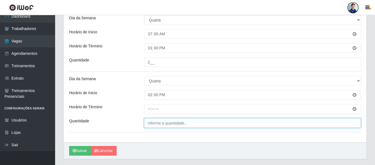
type input "___"
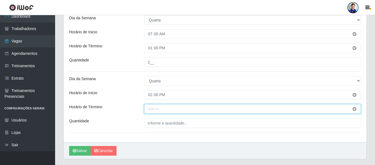
click at [151, 108] on input "Horário de Término" at bounding box center [252, 109] width 217 height 10
type input "20:00"
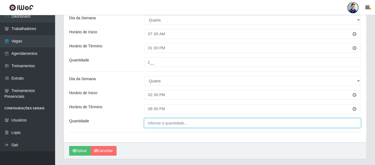
type input "___"
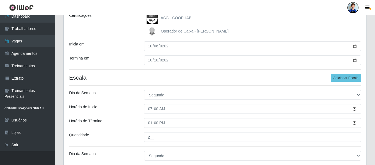
scroll to position [71, 0]
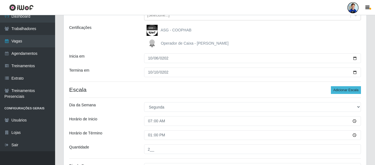
type input "3__"
click at [345, 89] on button "Adicionar Escala" at bounding box center [346, 90] width 30 height 8
click at [344, 90] on button "Adicionar Escala" at bounding box center [346, 90] width 30 height 8
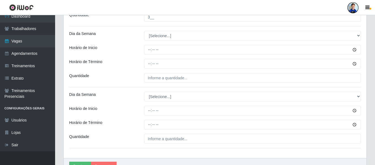
scroll to position [483, 0]
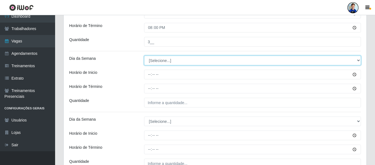
click at [157, 63] on select "[Selecione...] Segunda Terça Quarta Quinta Sexta Sábado Domingo" at bounding box center [252, 61] width 217 height 10
select select "4"
click at [144, 56] on select "[Selecione...] Segunda Terça Quarta Quinta Sexta Sábado Domingo" at bounding box center [252, 61] width 217 height 10
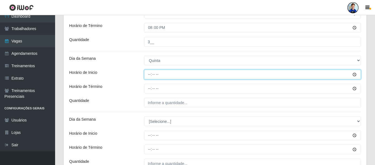
type input "07:00"
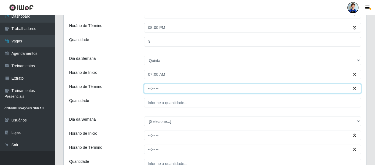
type input "13:00"
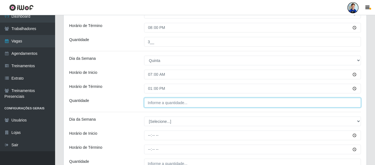
type input "___"
type input "1__"
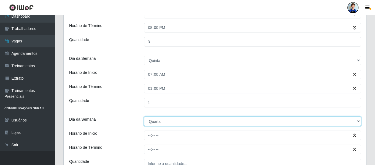
select select "4"
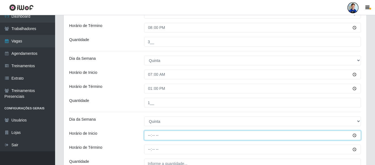
type input "14:00"
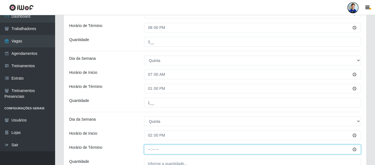
type input "20:00"
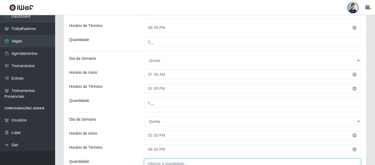
type input "___"
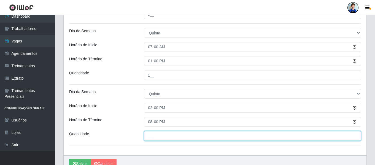
scroll to position [536, 0]
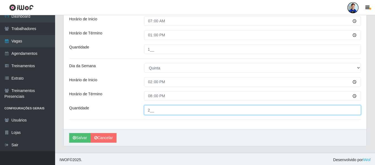
type input "2__"
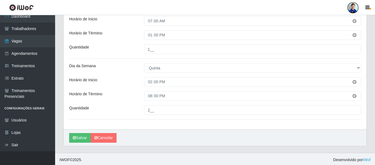
click at [127, 79] on div "Horário de Inicio" at bounding box center [102, 82] width 75 height 10
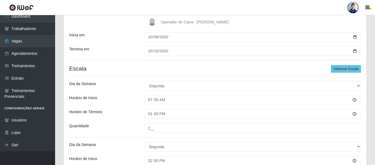
scroll to position [83, 0]
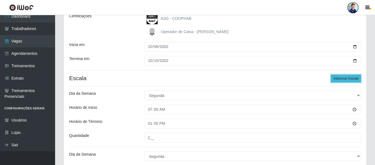
click at [345, 80] on button "Adicionar Escala" at bounding box center [346, 79] width 30 height 8
click at [345, 78] on button "Adicionar Escala" at bounding box center [346, 79] width 30 height 8
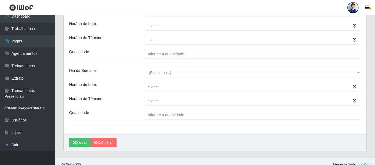
scroll to position [632, 0]
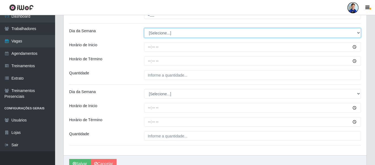
click at [159, 33] on select "[Selecione...] Segunda Terça Quarta Quinta Sexta Sábado Domingo" at bounding box center [252, 33] width 217 height 10
click at [158, 33] on select "[Selecione...] Segunda Terça Quarta Quinta Sexta Sábado Domingo" at bounding box center [252, 33] width 217 height 10
select select "5"
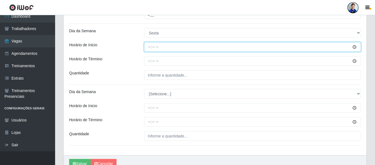
type input "07:00"
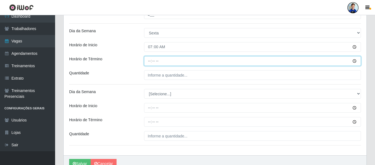
type input "13:00"
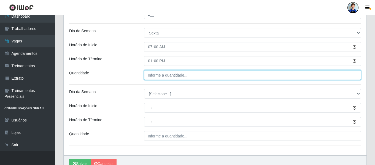
type input "___"
type input "2__"
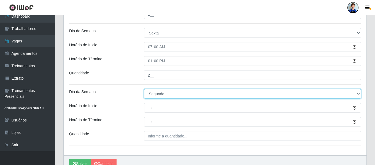
click at [168, 95] on select "[Selecione...] Segunda Terça Quarta Quinta Sexta Sábado Domingo" at bounding box center [252, 94] width 217 height 10
select select "5"
click at [144, 89] on select "[Selecione...] Segunda Terça Quarta Quinta Sexta Sábado Domingo" at bounding box center [252, 94] width 217 height 10
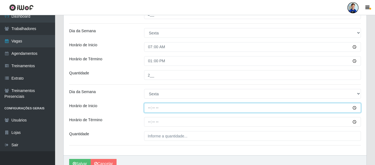
click at [149, 108] on input "Horário de Inicio" at bounding box center [252, 108] width 217 height 10
type input "14:00"
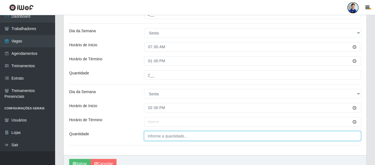
type input "___"
type input "3__"
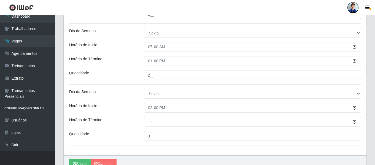
click at [137, 97] on div "Dia da Semana" at bounding box center [102, 94] width 75 height 10
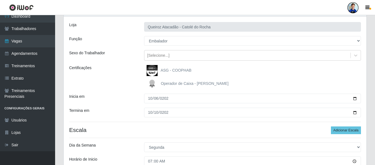
scroll to position [28, 0]
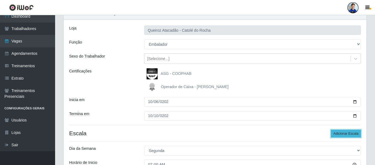
click at [343, 134] on button "Adicionar Escala" at bounding box center [346, 134] width 30 height 8
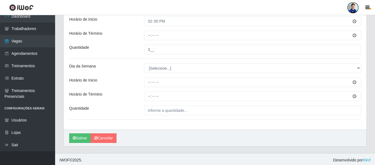
scroll to position [721, 0]
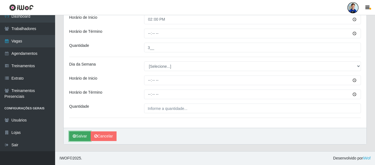
click at [80, 135] on button "Salvar" at bounding box center [79, 136] width 21 height 10
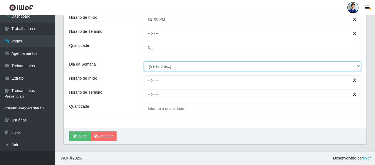
click at [359, 66] on select "[Selecione...] Segunda Terça Quarta Quinta Sexta Sábado Domingo" at bounding box center [252, 66] width 217 height 10
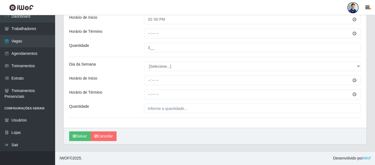
click at [131, 49] on div "Quantidade" at bounding box center [102, 48] width 75 height 10
click at [82, 137] on button "Salvar" at bounding box center [79, 136] width 21 height 10
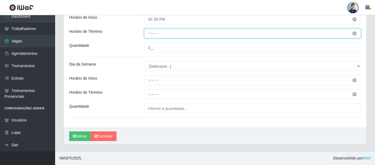
click at [156, 34] on input "Horário de Término" at bounding box center [252, 34] width 217 height 10
type input "20:00"
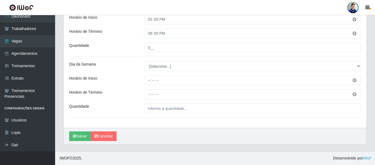
click at [134, 36] on div "Horário de Término" at bounding box center [102, 34] width 75 height 10
click at [77, 137] on button "Salvar" at bounding box center [79, 136] width 21 height 10
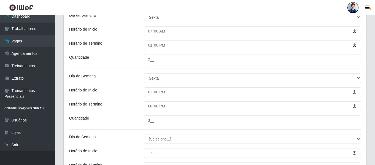
scroll to position [638, 0]
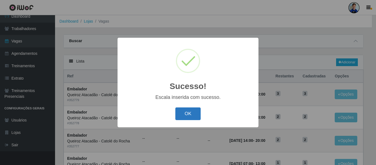
click at [193, 115] on button "OK" at bounding box center [188, 113] width 26 height 13
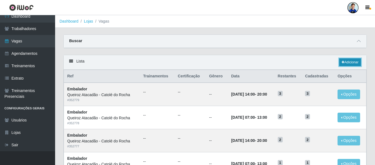
click at [348, 60] on link "Adicionar" at bounding box center [350, 62] width 22 height 8
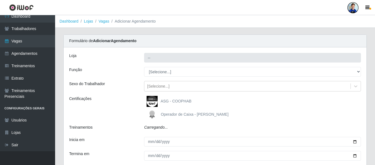
type input "Queiroz Atacadão - Catolé do Rocha"
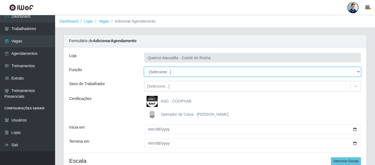
click at [161, 72] on select "[Selecione...] Embalador Embalador + Embalador ++ Repositor Repositor + Reposit…" at bounding box center [252, 72] width 217 height 10
select select "1"
click at [144, 67] on select "[Selecione...] Embalador Embalador + Embalador ++ Repositor Repositor + Reposit…" at bounding box center [252, 72] width 217 height 10
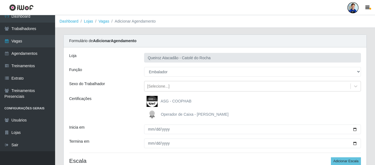
click at [127, 65] on div "[PERSON_NAME] Atacadão - Catolé do Rocha Função [Selecione...] Embalador Embala…" at bounding box center [215, 112] width 303 height 131
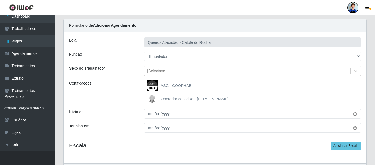
scroll to position [28, 0]
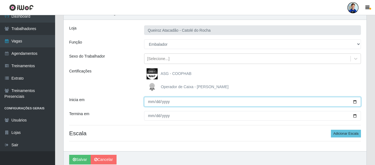
click at [149, 101] on input "Inicia em" at bounding box center [252, 102] width 217 height 10
type input "[DATE]"
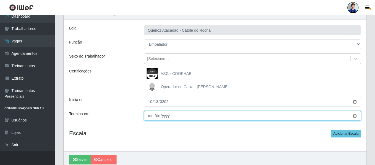
type input "0003-10-24"
type input "[DATE]"
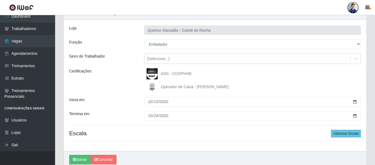
click at [229, 127] on div "[PERSON_NAME] Atacadão - Catolé do Rocha Função [Selecione...] Embalador Embala…" at bounding box center [215, 85] width 303 height 131
click at [348, 136] on button "Adicionar Escala" at bounding box center [346, 134] width 30 height 8
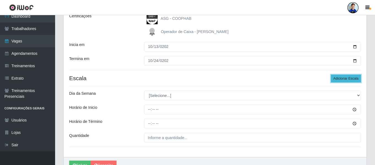
click at [340, 78] on button "Adicionar Escala" at bounding box center [346, 79] width 30 height 8
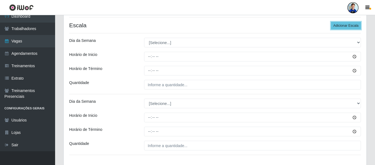
scroll to position [138, 0]
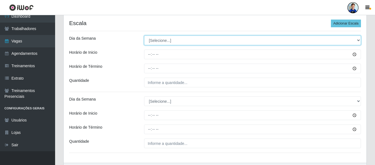
click at [168, 39] on select "[Selecione...] Segunda Terça Quarta Quinta Sexta Sábado Domingo" at bounding box center [252, 41] width 217 height 10
select select "1"
click at [144, 36] on select "[Selecione...] Segunda Terça Quarta Quinta Sexta Sábado Domingo" at bounding box center [252, 41] width 217 height 10
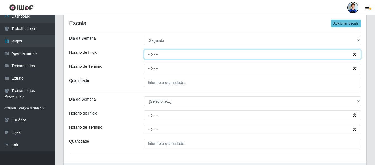
type input "07:00"
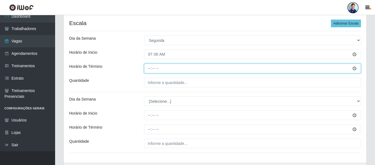
type input "13:00"
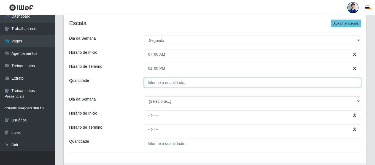
type input "___"
type input "1__"
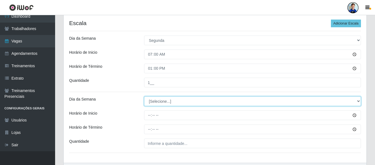
select select "1"
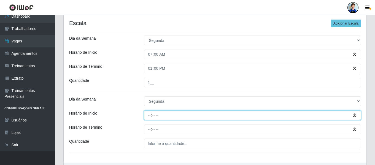
type input "14:00"
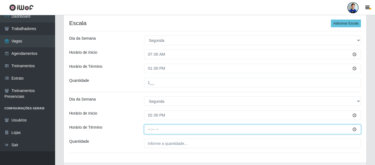
type input "20:00"
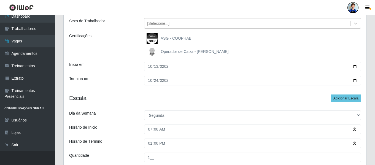
scroll to position [63, 0]
type input "1__"
click at [348, 97] on button "Adicionar Escala" at bounding box center [346, 99] width 30 height 8
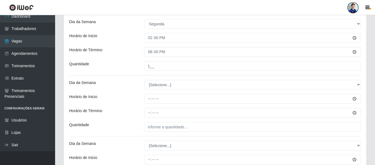
scroll to position [228, 0]
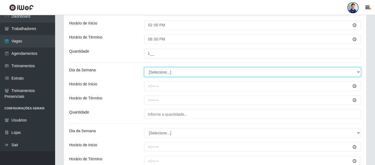
click at [187, 73] on select "[Selecione...] Segunda Terça Quarta Quinta Sexta Sábado Domingo" at bounding box center [252, 72] width 217 height 10
select select "2"
click at [144, 67] on select "[Selecione...] Segunda Terça Quarta Quinta Sexta Sábado Domingo" at bounding box center [252, 72] width 217 height 10
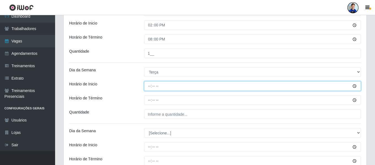
type input "07:00"
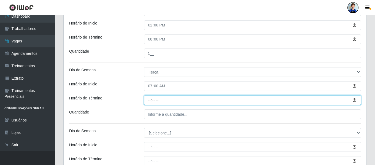
type input "13:00"
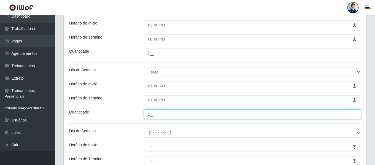
type input "1__"
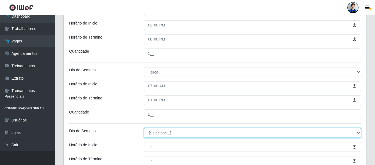
select select "2"
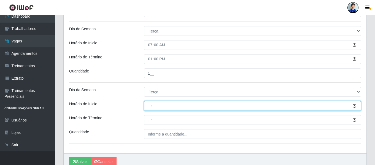
scroll to position [255, 0]
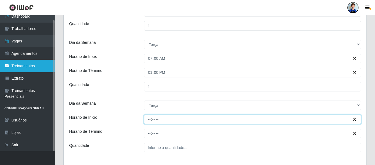
type input "14:00"
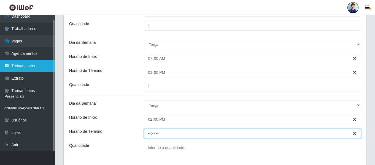
type input "20:00"
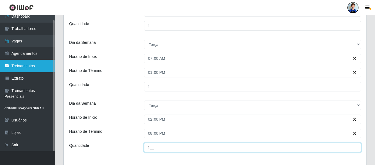
type input "1__"
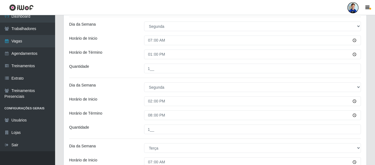
scroll to position [90, 0]
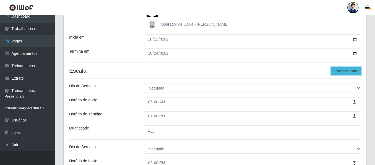
click at [341, 73] on button "Adicionar Escala" at bounding box center [346, 71] width 30 height 8
click at [341, 71] on button "Adicionar Escala" at bounding box center [346, 71] width 30 height 8
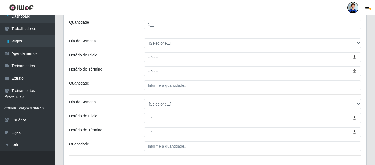
scroll to position [366, 0]
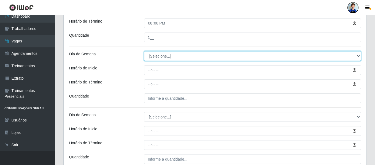
click at [165, 55] on select "[Selecione...] Segunda Terça Quarta Quinta Sexta Sábado Domingo" at bounding box center [252, 56] width 217 height 10
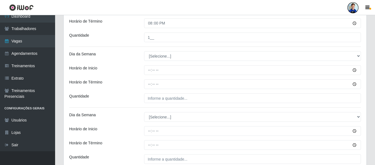
click at [133, 59] on div "Dia da Semana" at bounding box center [102, 56] width 75 height 10
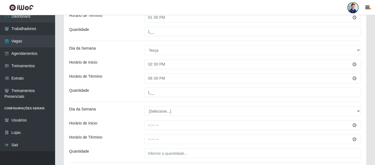
scroll to position [338, 0]
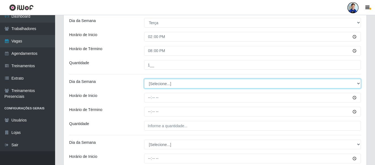
click at [160, 83] on select "[Selecione...] Segunda Terça Quarta Quinta Sexta Sábado Domingo" at bounding box center [252, 84] width 217 height 10
select select "3"
click at [144, 79] on select "[Selecione...] Segunda Terça Quarta Quinta Sexta Sábado Domingo" at bounding box center [252, 84] width 217 height 10
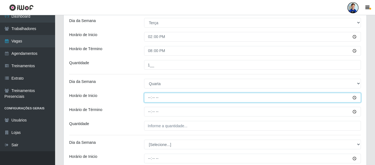
type input "07:00"
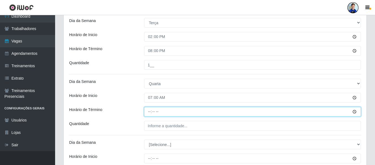
type input "13:00"
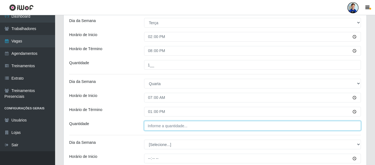
type input "___"
type input "2__"
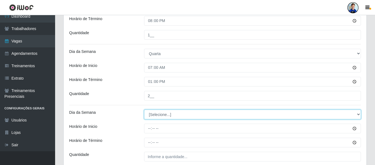
scroll to position [393, 0]
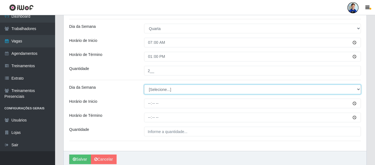
select select "3"
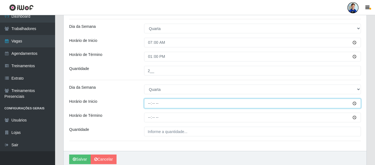
type input "14:00"
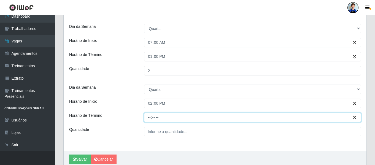
type input "20:00"
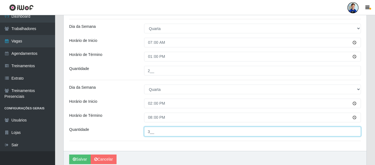
type input "3__"
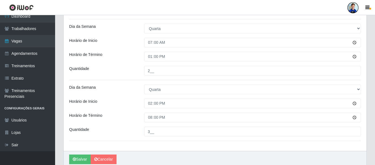
click at [128, 93] on div "Dia da Semana" at bounding box center [102, 90] width 75 height 10
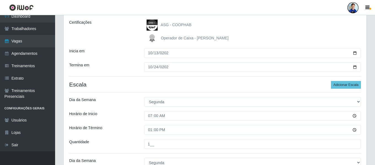
scroll to position [7, 0]
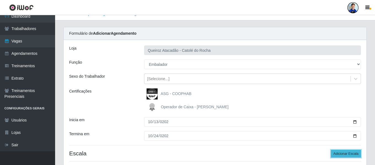
click at [350, 155] on button "Adicionar Escala" at bounding box center [346, 154] width 30 height 8
click at [350, 154] on button "Adicionar Escala" at bounding box center [346, 154] width 30 height 8
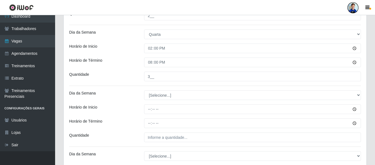
scroll to position [476, 0]
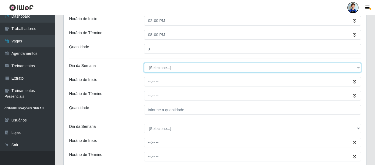
click at [161, 67] on select "[Selecione...] Segunda Terça Quarta Quinta Sexta Sábado Domingo" at bounding box center [252, 68] width 217 height 10
select select "4"
click at [144, 63] on select "[Selecione...] Segunda Terça Quarta Quinta Sexta Sábado Domingo" at bounding box center [252, 68] width 217 height 10
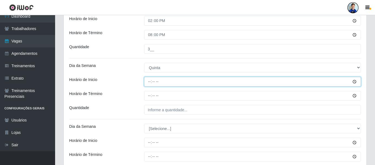
type input "07:00"
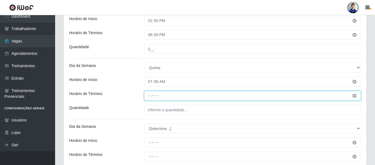
type input "13:00"
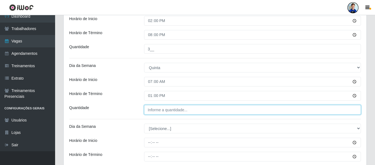
type input "___"
type input "1__"
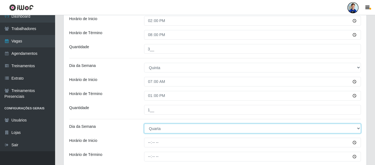
select select "4"
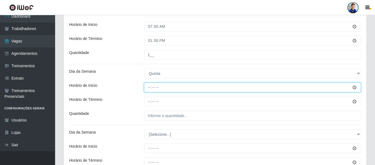
scroll to position [503, 0]
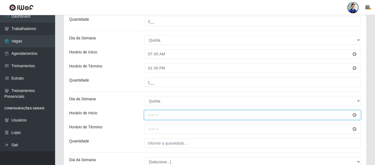
type input "14:00"
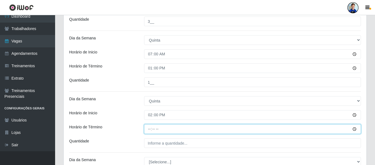
type input "20:00"
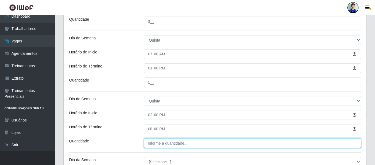
type input "___"
type input "2__"
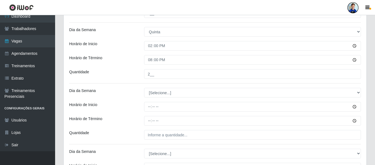
scroll to position [586, 0]
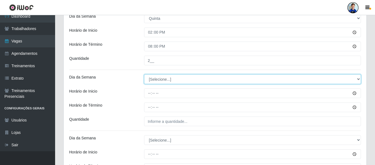
click at [159, 79] on select "[Selecione...] Segunda Terça Quarta Quinta Sexta Sábado Domingo" at bounding box center [252, 79] width 217 height 10
select select "5"
click at [144, 74] on select "[Selecione...] Segunda Terça Quarta Quinta Sexta Sábado Domingo" at bounding box center [252, 79] width 217 height 10
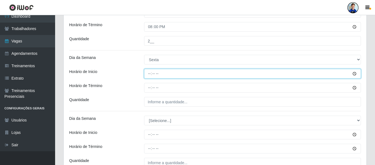
scroll to position [606, 0]
type input "07:00"
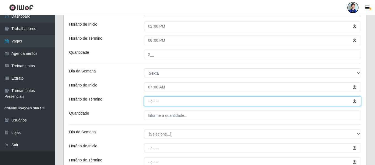
scroll to position [596, 0]
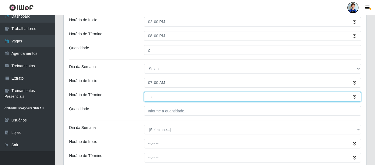
type input "13:00"
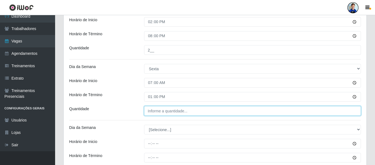
type input "___"
type input "2__"
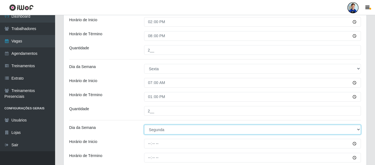
select select "5"
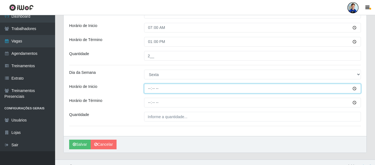
scroll to position [624, 0]
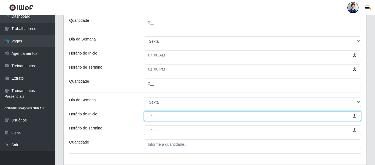
type input "14:00"
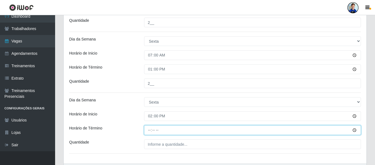
type input "20:00"
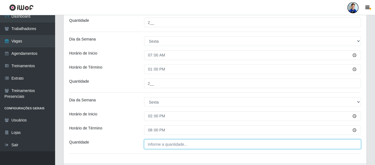
type input "___"
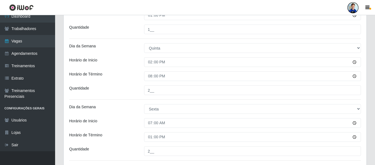
scroll to position [552, 0]
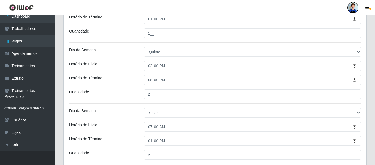
drag, startPoint x: 128, startPoint y: 107, endPoint x: 118, endPoint y: 95, distance: 15.8
click at [118, 95] on div "Quantidade" at bounding box center [102, 94] width 75 height 10
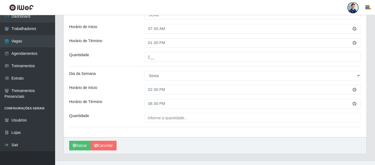
scroll to position [651, 0]
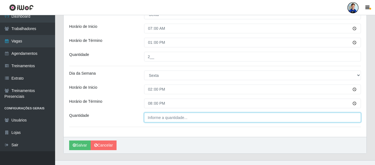
type input "___"
click at [154, 119] on input "___" at bounding box center [252, 118] width 217 height 10
type input "3__"
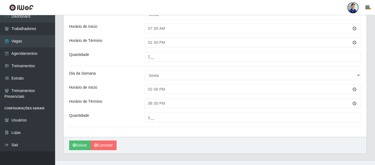
click at [125, 117] on div "Quantidade" at bounding box center [102, 118] width 75 height 10
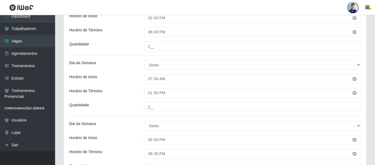
scroll to position [660, 0]
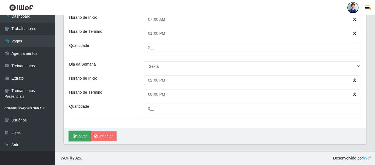
click at [78, 136] on button "Salvar" at bounding box center [79, 136] width 21 height 10
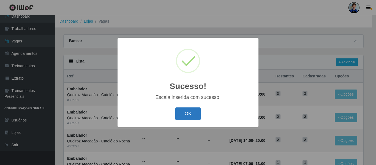
click at [185, 120] on button "OK" at bounding box center [188, 113] width 26 height 13
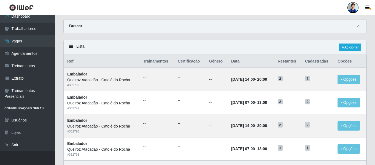
scroll to position [15, 0]
click at [350, 48] on link "Adicionar" at bounding box center [350, 48] width 22 height 8
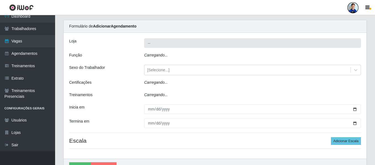
type input "Queiroz Atacadão - Catolé do Rocha"
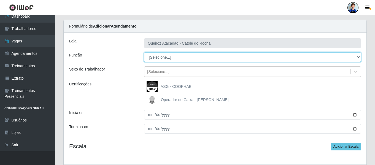
click at [185, 58] on select "[Selecione...] Embalador Embalador + Embalador ++ Repositor Repositor + Reposit…" at bounding box center [252, 57] width 217 height 10
select select "1"
click at [144, 52] on select "[Selecione...] Embalador Embalador + Embalador ++ Repositor Repositor + Reposit…" at bounding box center [252, 57] width 217 height 10
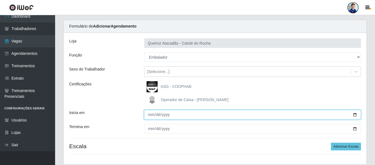
click at [148, 113] on input "Inicia em" at bounding box center [252, 115] width 217 height 10
type input "[DATE]"
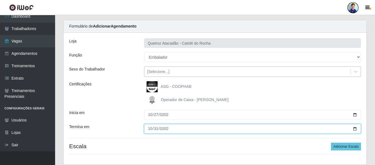
type input "[DATE]"
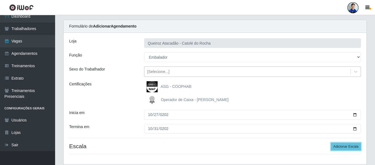
click at [331, 143] on button "Adicionar Escala" at bounding box center [346, 147] width 30 height 8
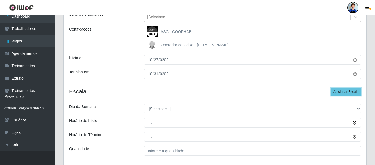
scroll to position [70, 0]
click at [350, 91] on button "Adicionar Escala" at bounding box center [346, 92] width 30 height 8
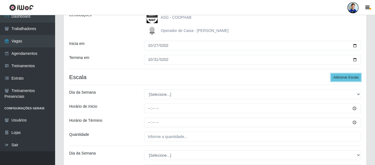
scroll to position [97, 0]
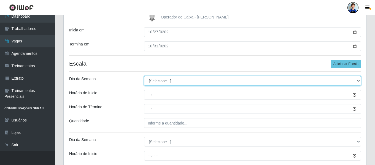
click at [196, 82] on select "[Selecione...] Segunda Terça Quarta Quinta Sexta Sábado Domingo" at bounding box center [252, 81] width 217 height 10
select select "1"
click at [144, 76] on select "[Selecione...] Segunda Terça Quarta Quinta Sexta Sábado Domingo" at bounding box center [252, 81] width 217 height 10
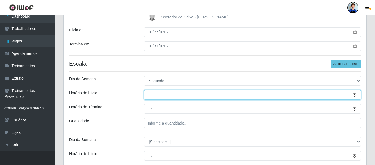
click at [180, 92] on input "Horário de Inicio" at bounding box center [252, 95] width 217 height 10
type input "07:00"
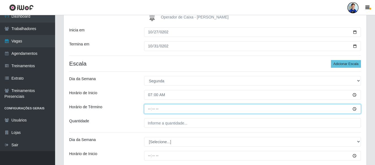
type input "13:00"
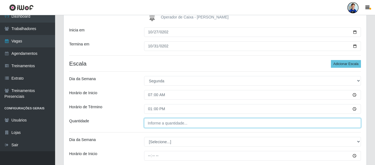
type input "___"
type input "2__"
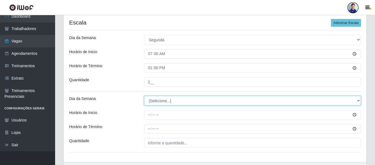
scroll to position [152, 0]
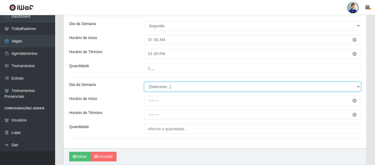
select select "1"
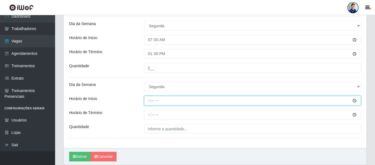
type input "14:00"
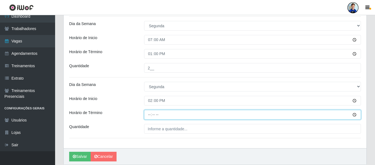
type input "20:00"
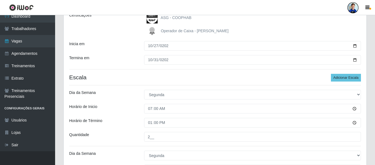
scroll to position [70, 0]
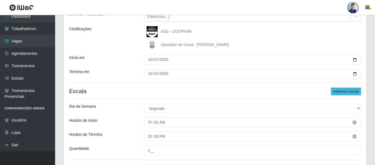
type input "2__"
click at [349, 90] on button "Adicionar Escala" at bounding box center [346, 92] width 30 height 8
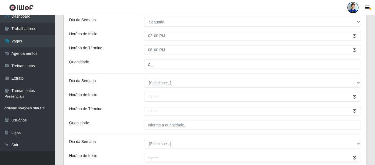
scroll to position [207, 0]
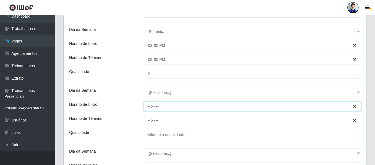
click at [155, 103] on input "Horário de Inicio" at bounding box center [252, 107] width 217 height 10
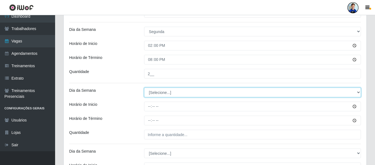
click at [155, 91] on select "[Selecione...] Segunda Terça Quarta Quinta Sexta Sábado Domingo" at bounding box center [252, 93] width 217 height 10
select select "2"
click at [144, 88] on select "[Selecione...] Segunda Terça Quarta Quinta Sexta Sábado Domingo" at bounding box center [252, 93] width 217 height 10
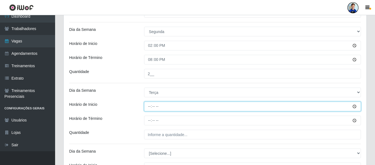
type input "07:00"
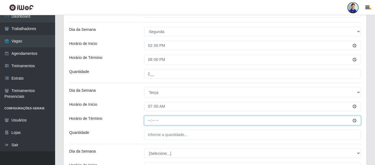
type input "13:00"
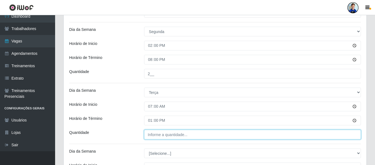
type input "___"
type input "2__"
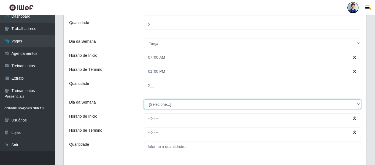
scroll to position [263, 0]
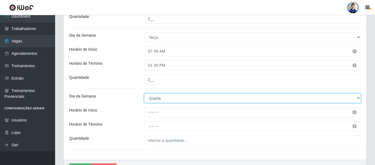
click at [178, 94] on select "[Selecione...] Segunda Terça Quarta Quinta Sexta Sábado Domingo" at bounding box center [252, 98] width 217 height 10
select select "2"
click at [144, 93] on select "[Selecione...] Segunda Terça Quarta Quinta Sexta Sábado Domingo" at bounding box center [252, 98] width 217 height 10
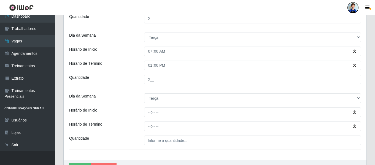
click at [141, 102] on div "[Selecione...] Segunda Terça Quarta Quinta Sexta Sábado Domingo" at bounding box center [252, 98] width 225 height 10
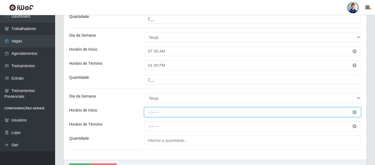
click at [148, 111] on input "Horário de Inicio" at bounding box center [252, 112] width 217 height 10
type input "14:00"
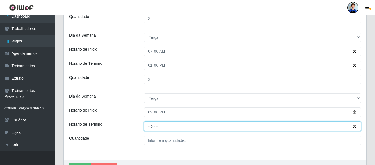
type input "20:00"
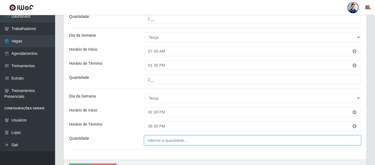
type input "___"
type input "3__"
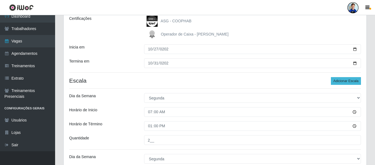
scroll to position [74, 0]
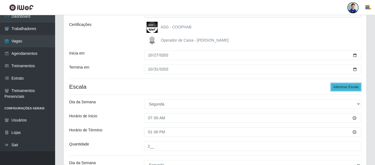
click at [342, 87] on button "Adicionar Escala" at bounding box center [346, 87] width 30 height 8
click at [340, 88] on button "Adicionar Escala" at bounding box center [346, 87] width 30 height 8
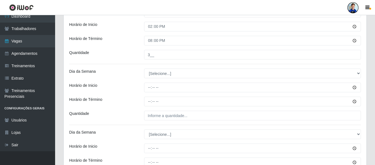
scroll to position [334, 0]
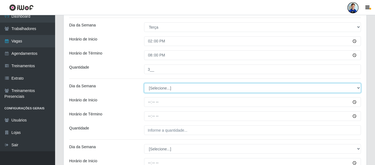
click at [157, 88] on select "[Selecione...] Segunda Terça Quarta Quinta Sexta Sábado Domingo" at bounding box center [252, 88] width 217 height 10
select select "3"
click at [144, 83] on select "[Selecione...] Segunda Terça Quarta Quinta Sexta Sábado Domingo" at bounding box center [252, 88] width 217 height 10
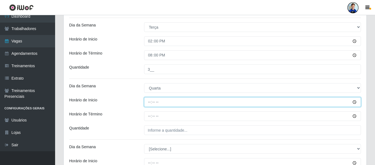
type input "07:00"
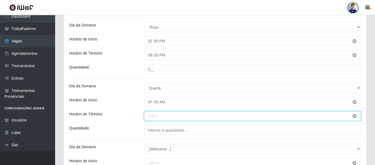
type input "13:00"
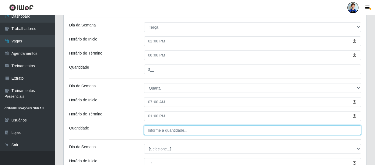
type input "___"
type input "2__"
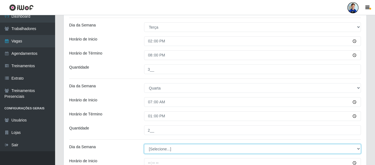
select select "3"
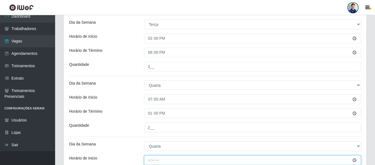
scroll to position [364, 0]
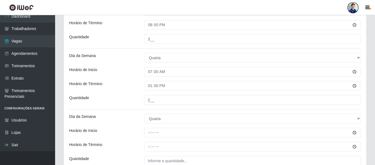
click at [135, 115] on div "Dia da Semana" at bounding box center [102, 119] width 75 height 10
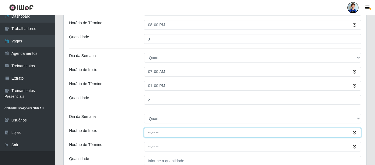
click at [149, 135] on input "Horário de Inicio" at bounding box center [252, 133] width 217 height 10
type input "14:00"
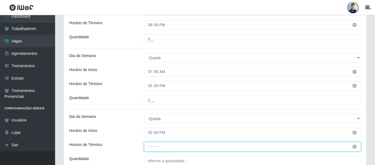
type input "20:00"
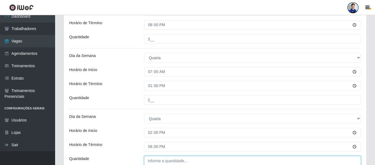
type input "___"
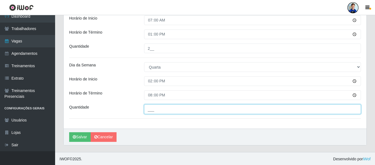
scroll to position [416, 0]
type input "3__"
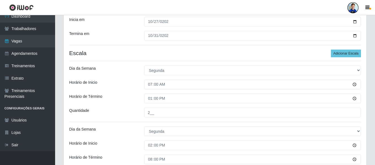
scroll to position [86, 0]
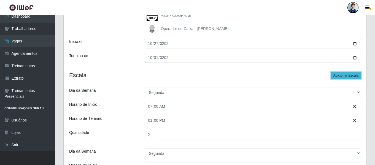
click at [351, 75] on button "Adicionar Escala" at bounding box center [346, 76] width 30 height 8
click at [347, 75] on button "Adicionar Escala" at bounding box center [346, 76] width 30 height 8
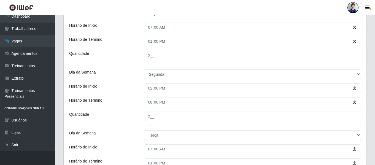
scroll to position [113, 0]
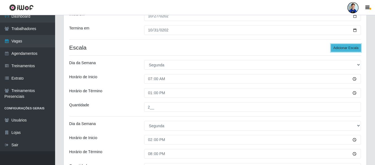
click at [349, 51] on button "Adicionar Escala" at bounding box center [346, 48] width 30 height 8
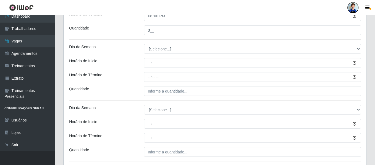
scroll to position [467, 0]
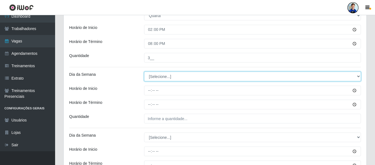
click at [155, 79] on select "[Selecione...] Segunda Terça Quarta Quinta Sexta Sábado Domingo" at bounding box center [252, 77] width 217 height 10
click at [170, 77] on select "[Selecione...] Segunda Terça Quarta Quinta Sexta Sábado Domingo" at bounding box center [252, 77] width 217 height 10
select select "4"
click at [144, 72] on select "[Selecione...] Segunda Terça Quarta Quinta Sexta Sábado Domingo" at bounding box center [252, 77] width 217 height 10
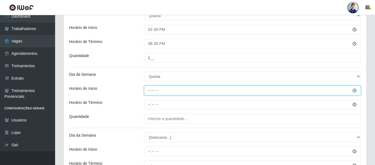
type input "07:00"
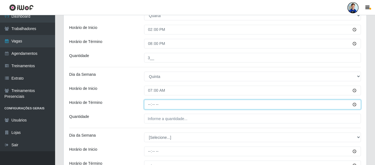
type input "13:00"
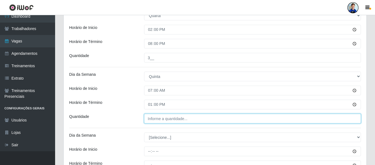
type input "___"
type input "2__"
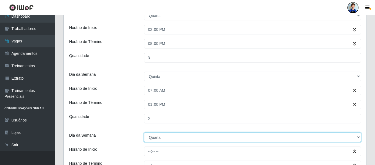
select select "4"
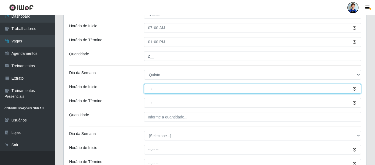
scroll to position [550, 0]
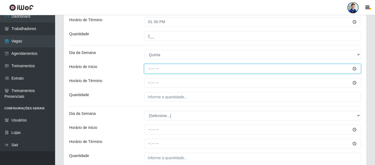
type input "14:00"
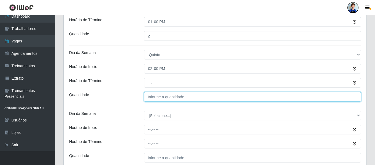
type input "___"
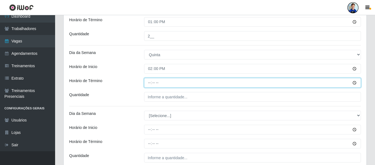
click at [152, 85] on input "Horário de Término" at bounding box center [252, 83] width 217 height 10
click at [155, 84] on input "Horário de Término" at bounding box center [252, 83] width 217 height 10
type input "20:00"
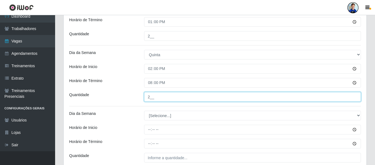
type input "2__"
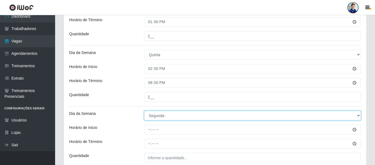
click at [163, 116] on select "[Selecione...] Segunda Terça Quarta Quinta Sexta Sábado Domingo" at bounding box center [252, 116] width 217 height 10
select select "5"
click at [144, 111] on select "[Selecione...] Segunda Terça Quarta Quinta Sexta Sábado Domingo" at bounding box center [252, 116] width 217 height 10
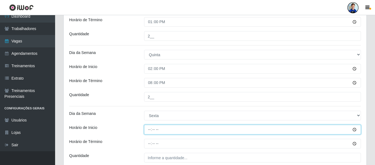
type input "07:00"
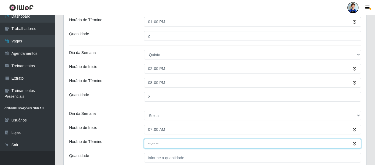
type input "13:00"
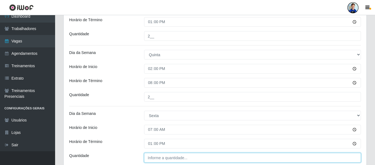
type input "___"
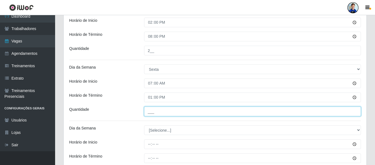
scroll to position [605, 0]
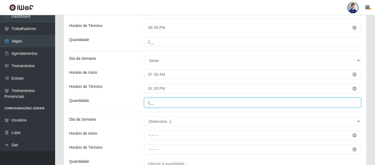
type input "2__"
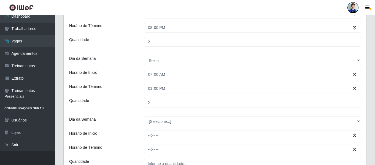
click at [130, 71] on div "Horário de Inicio" at bounding box center [102, 75] width 75 height 10
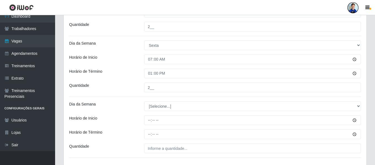
scroll to position [632, 0]
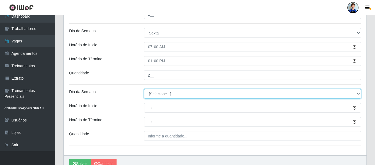
click at [158, 97] on select "[Selecione...] Segunda Terça Quarta Quinta Sexta Sábado Domingo" at bounding box center [252, 94] width 217 height 10
select select "5"
click at [144, 89] on select "[Selecione...] Segunda Terça Quarta Quinta Sexta Sábado Domingo" at bounding box center [252, 94] width 217 height 10
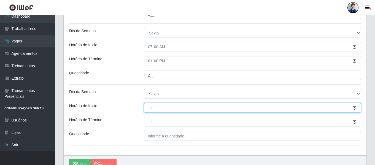
type input "14:00"
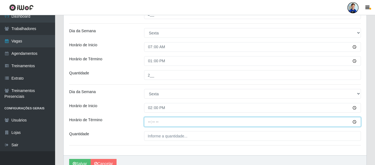
type input "20:00"
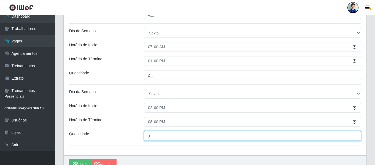
type input "3__"
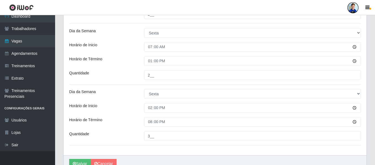
click at [127, 108] on div "Horário de Inicio" at bounding box center [102, 108] width 75 height 10
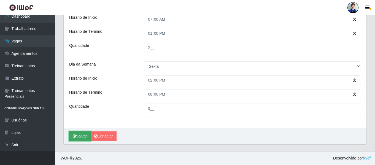
click at [80, 135] on button "Salvar" at bounding box center [79, 136] width 21 height 10
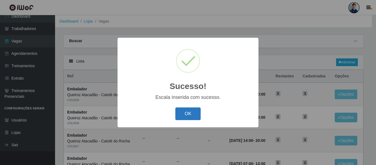
click at [193, 113] on button "OK" at bounding box center [188, 113] width 26 height 13
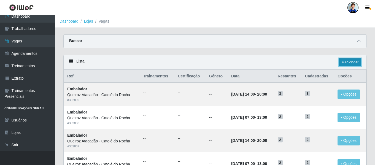
click at [348, 63] on link "Adicionar" at bounding box center [350, 62] width 22 height 8
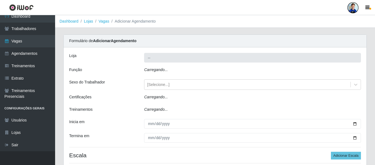
type input "Queiroz Atacadão - Catolé do Rocha"
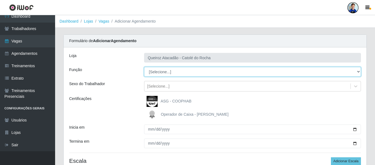
click at [161, 72] on select "[Selecione...] Embalador Embalador + Embalador ++ Repositor Repositor + Reposit…" at bounding box center [252, 72] width 217 height 10
select select "70"
click at [144, 67] on select "[Selecione...] Embalador Embalador + Embalador ++ Repositor Repositor + Reposit…" at bounding box center [252, 72] width 217 height 10
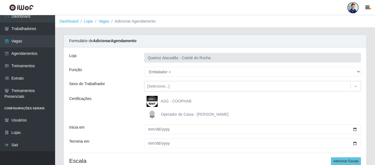
click at [129, 90] on div "Sexo do Trabalhador" at bounding box center [102, 86] width 75 height 10
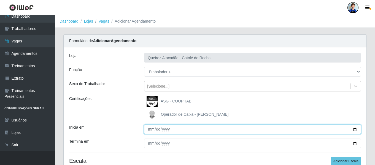
click at [151, 130] on input "Inicia em" at bounding box center [252, 130] width 217 height 10
type input "[DATE]"
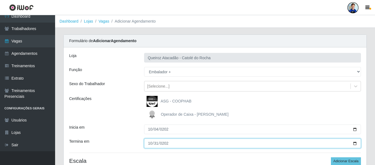
type input "[DATE]"
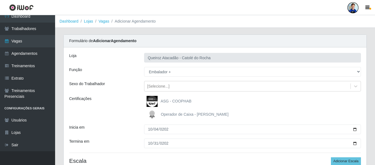
click at [130, 133] on div "Inicia em" at bounding box center [102, 130] width 75 height 10
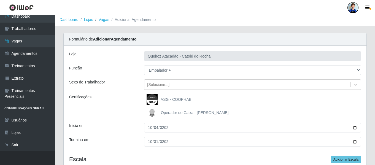
scroll to position [28, 0]
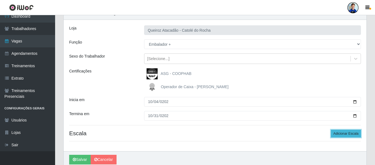
click at [350, 133] on button "Adicionar Escala" at bounding box center [346, 134] width 30 height 8
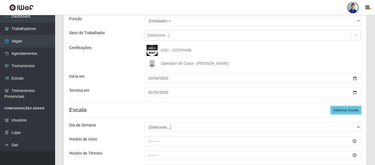
scroll to position [83, 0]
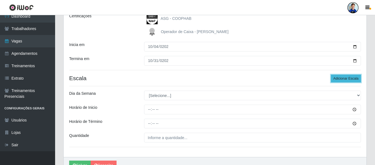
click at [343, 79] on button "Adicionar Escala" at bounding box center [346, 79] width 30 height 8
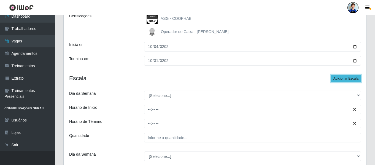
click at [350, 78] on button "Adicionar Escala" at bounding box center [346, 79] width 30 height 8
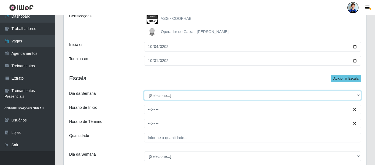
click at [179, 94] on select "[Selecione...] Segunda Terça Quarta Quinta Sexta Sábado Domingo" at bounding box center [252, 96] width 217 height 10
select select "6"
click at [144, 91] on select "[Selecione...] Segunda Terça Quarta Quinta Sexta Sábado Domingo" at bounding box center [252, 96] width 217 height 10
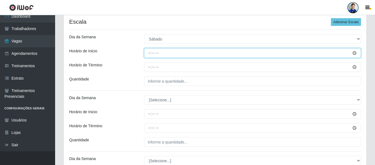
scroll to position [138, 0]
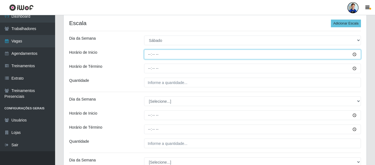
type input "07:00"
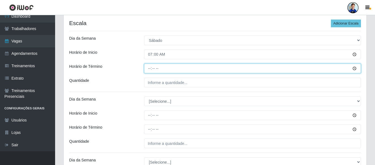
type input "13:00"
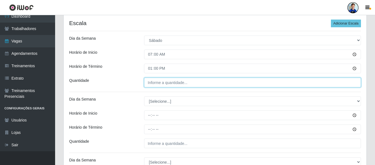
type input "___"
type input "3__"
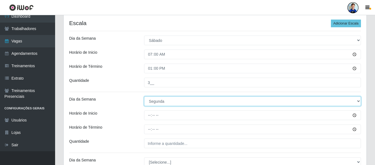
select select "6"
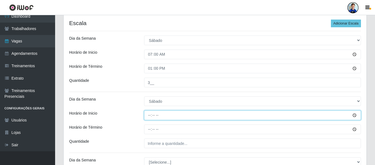
type input "14:00"
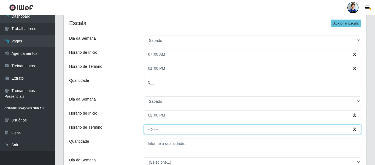
click at [155, 131] on input "Horário de Término" at bounding box center [252, 130] width 217 height 10
type input "20:00"
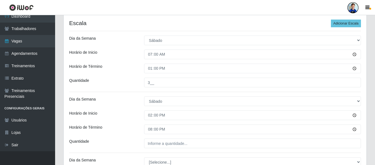
click at [126, 109] on div "[PERSON_NAME] Atacadão - Catolé do Rocha Função [Selecione...] Embalador Embala…" at bounding box center [215, 67] width 303 height 314
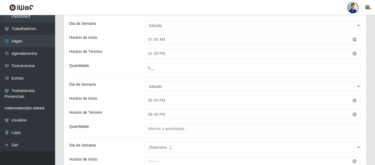
scroll to position [165, 0]
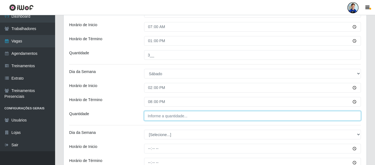
type input "___"
click at [163, 118] on input "___" at bounding box center [252, 116] width 217 height 10
type input "2__"
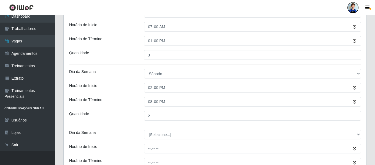
click at [137, 90] on div "Horário de Inicio" at bounding box center [102, 88] width 75 height 10
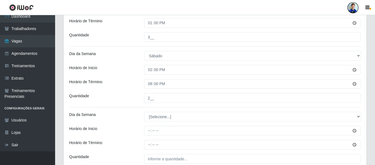
scroll to position [193, 0]
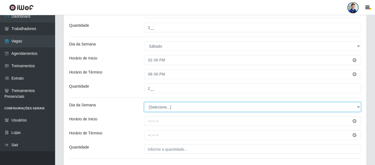
click at [158, 105] on select "[Selecione...] Segunda Terça Quarta Quinta Sexta Sábado Domingo" at bounding box center [252, 107] width 217 height 10
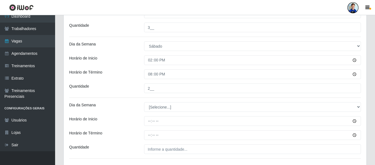
click at [134, 90] on div "Quantidade" at bounding box center [102, 88] width 75 height 10
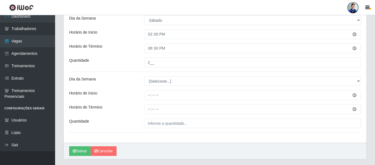
scroll to position [206, 0]
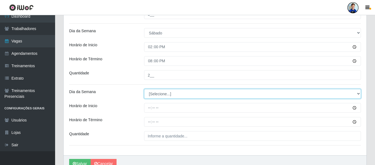
click at [158, 92] on select "[Selecione...] Segunda Terça Quarta Quinta Sexta Sábado Domingo" at bounding box center [252, 94] width 217 height 10
select select "0"
click at [144, 89] on select "[Selecione...] Segunda Terça Quarta Quinta Sexta Sábado Domingo" at bounding box center [252, 94] width 217 height 10
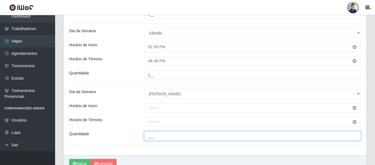
click at [162, 137] on input "___" at bounding box center [252, 136] width 217 height 10
type input "5__"
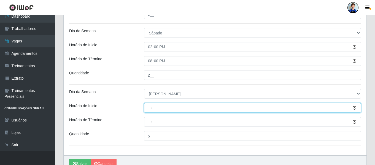
click at [150, 110] on input "Horário de Inicio" at bounding box center [252, 108] width 217 height 10
type input "14:00"
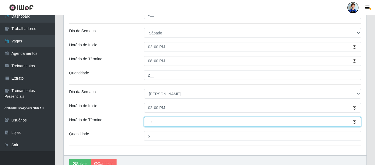
type input "20:00"
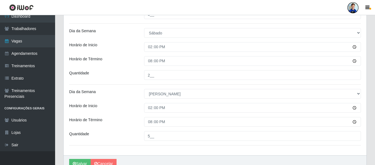
click at [138, 110] on div "Horário de Inicio" at bounding box center [102, 108] width 75 height 10
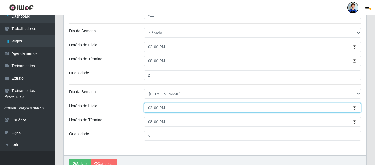
click at [154, 109] on input "14:00" at bounding box center [252, 108] width 217 height 10
type input "07:00"
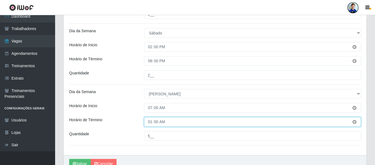
type input "13:00"
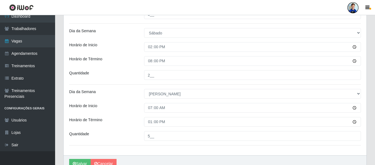
click at [137, 92] on div "Dia da Semana" at bounding box center [102, 94] width 75 height 10
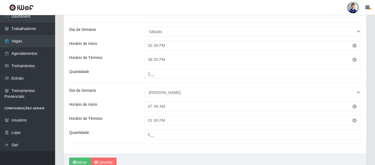
scroll to position [234, 0]
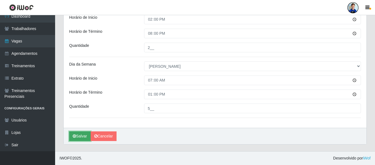
click at [86, 135] on button "Salvar" at bounding box center [79, 136] width 21 height 10
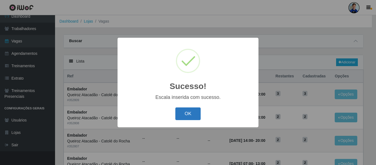
click at [185, 114] on button "OK" at bounding box center [188, 113] width 26 height 13
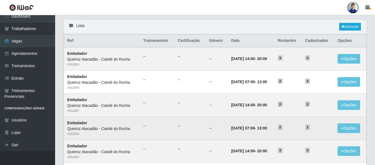
scroll to position [55, 0]
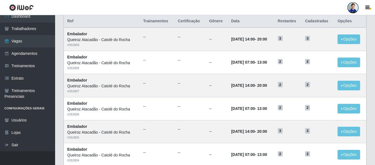
click at [239, 12] on header "Perfil Alterar Senha Sair" at bounding box center [187, 7] width 375 height 15
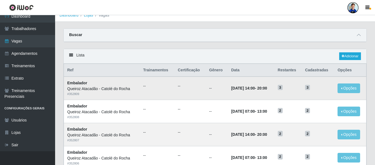
scroll to position [0, 0]
